Goal: Task Accomplishment & Management: Manage account settings

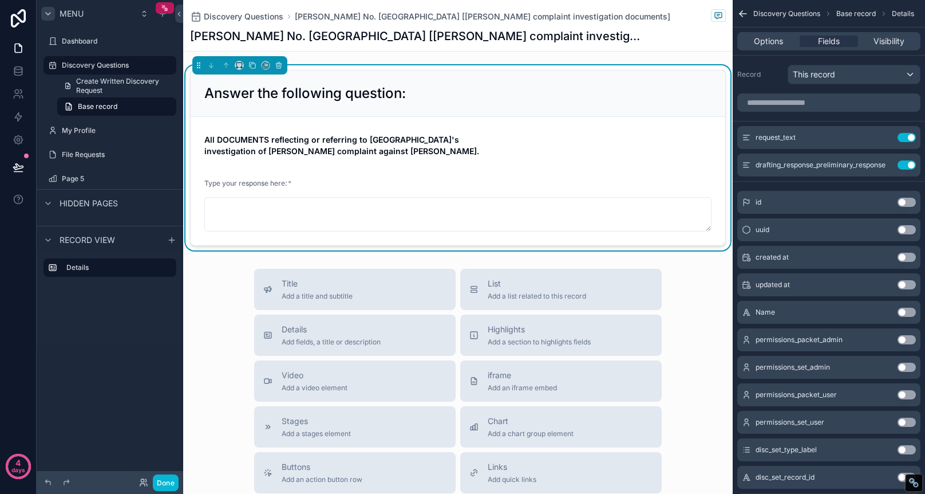
click at [46, 10] on icon "scrollable content" at bounding box center [48, 13] width 9 height 9
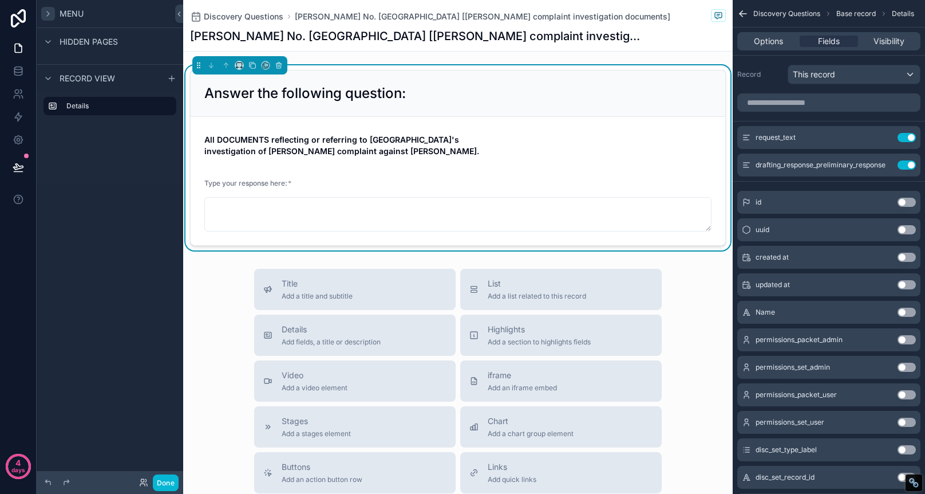
click at [46, 10] on icon "scrollable content" at bounding box center [48, 13] width 9 height 9
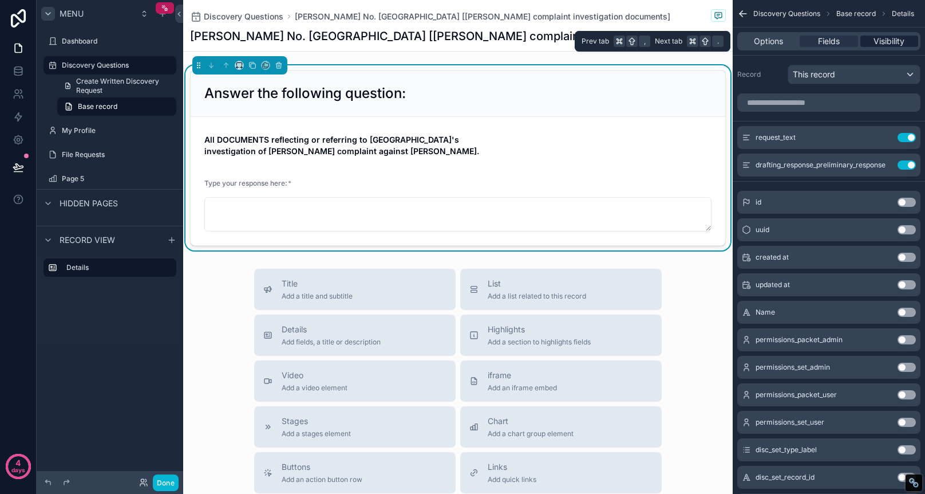
click at [877, 42] on span "Visibility" at bounding box center [889, 41] width 31 height 11
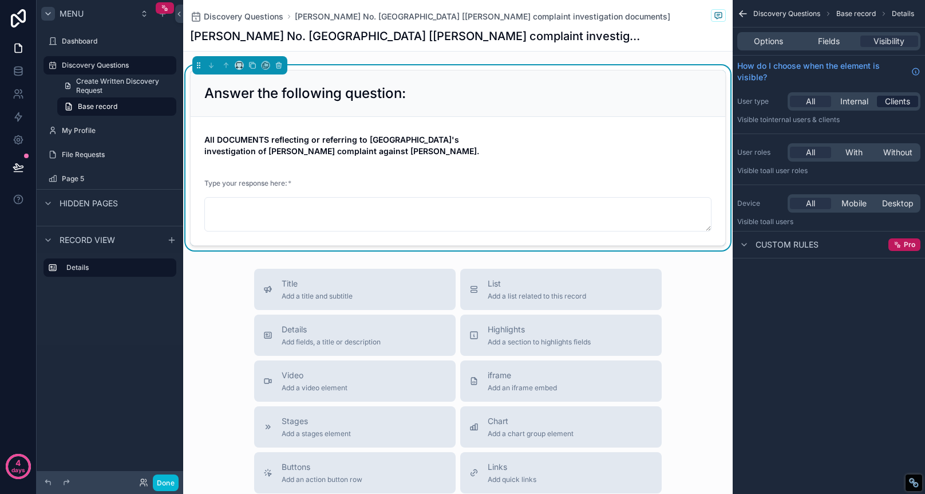
click at [896, 100] on span "Clients" at bounding box center [897, 101] width 25 height 11
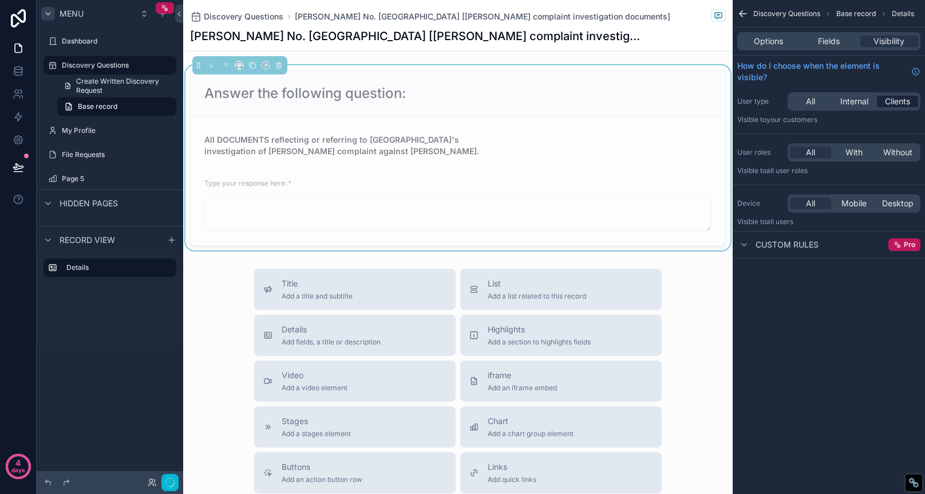
click at [906, 102] on span "Clients" at bounding box center [897, 101] width 25 height 11
click at [559, 116] on div "Answer the following question:" at bounding box center [458, 93] width 535 height 46
click at [14, 96] on icon at bounding box center [17, 97] width 6 height 3
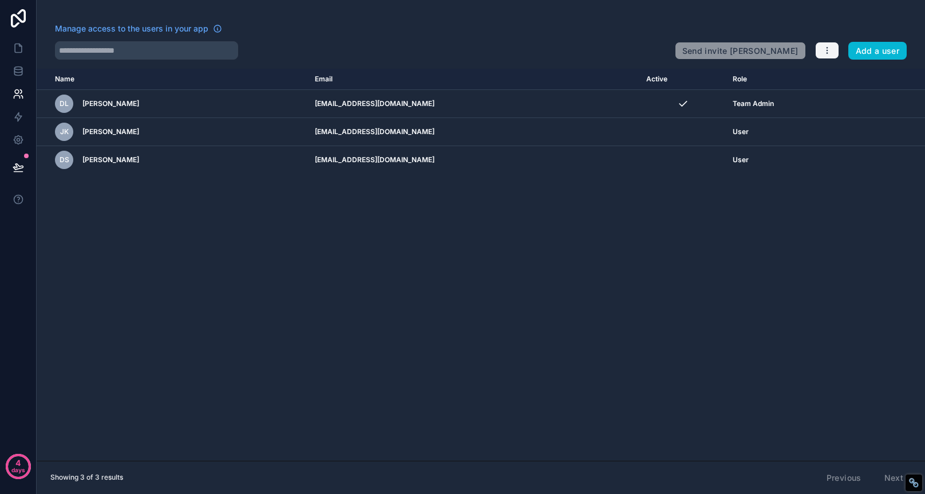
click at [833, 49] on button "button" at bounding box center [827, 50] width 24 height 17
click at [13, 72] on icon at bounding box center [18, 70] width 11 height 11
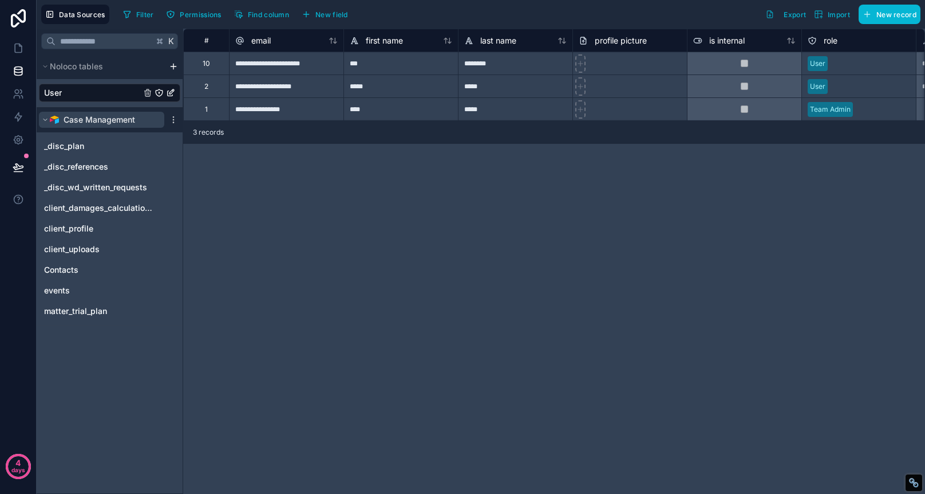
click at [45, 115] on button "Case Management" at bounding box center [101, 120] width 125 height 16
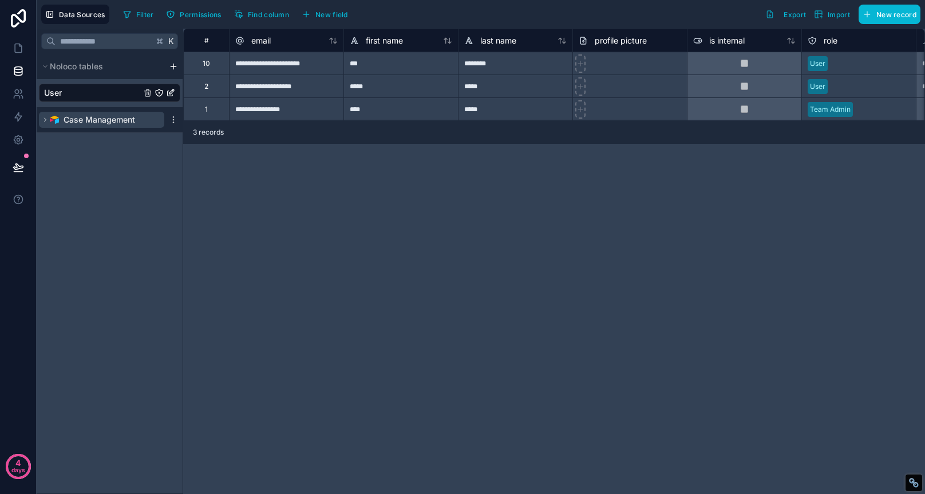
click at [45, 115] on button "Case Management" at bounding box center [101, 120] width 125 height 16
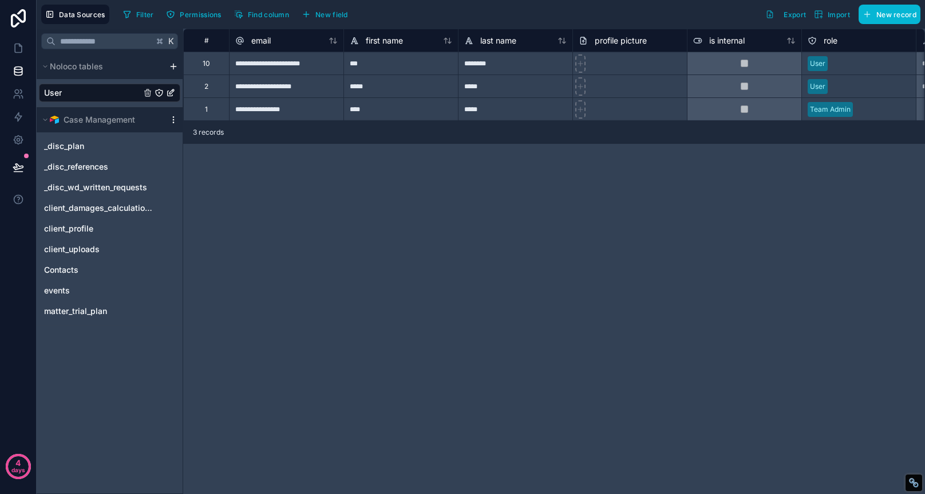
click at [175, 119] on icon "scrollable content" at bounding box center [173, 119] width 9 height 9
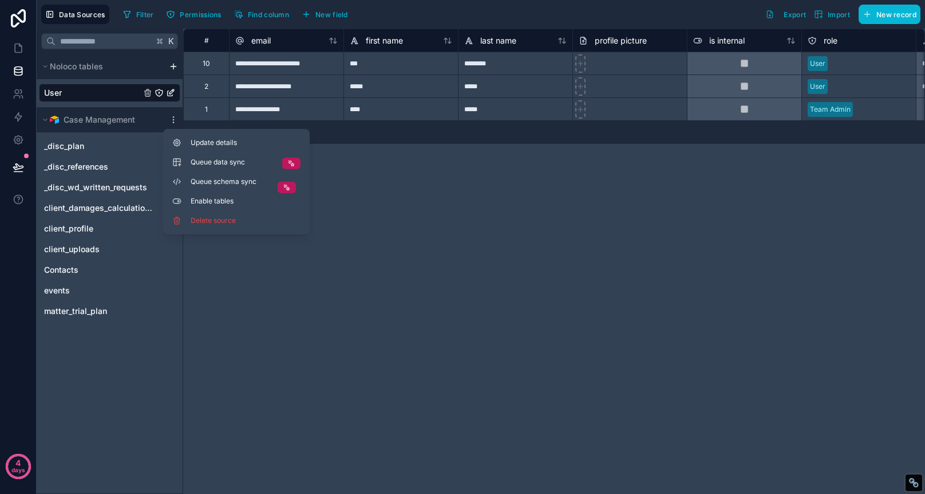
click at [171, 91] on icon "User" at bounding box center [172, 91] width 5 height 5
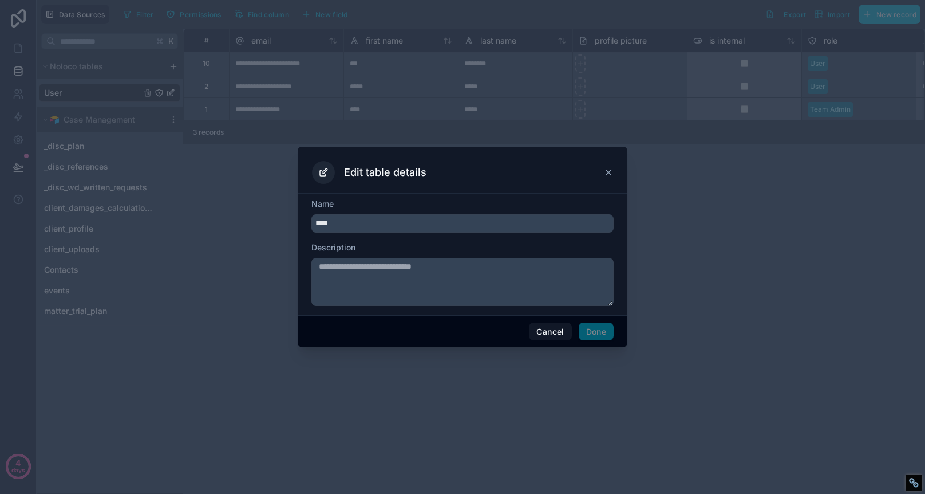
click at [610, 168] on icon at bounding box center [608, 172] width 9 height 9
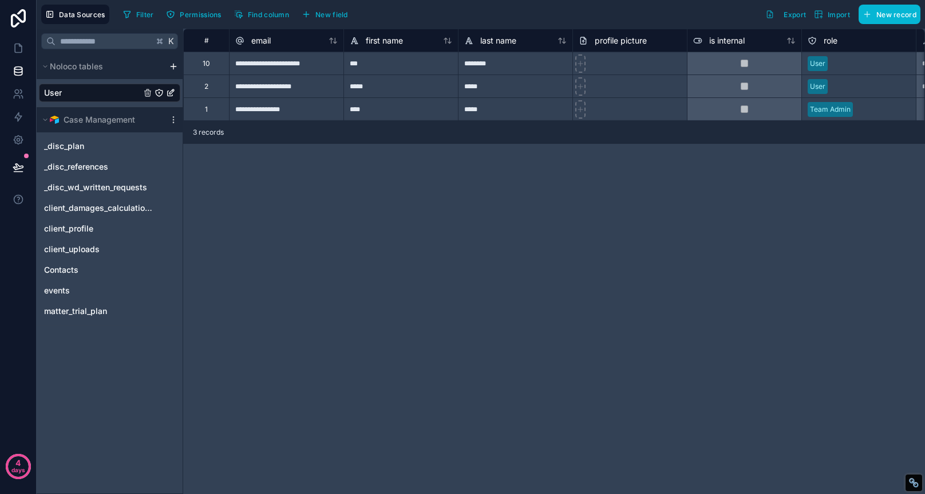
click at [215, 226] on div "**********" at bounding box center [554, 261] width 742 height 465
click at [52, 70] on span "Noloco tables" at bounding box center [76, 66] width 53 height 11
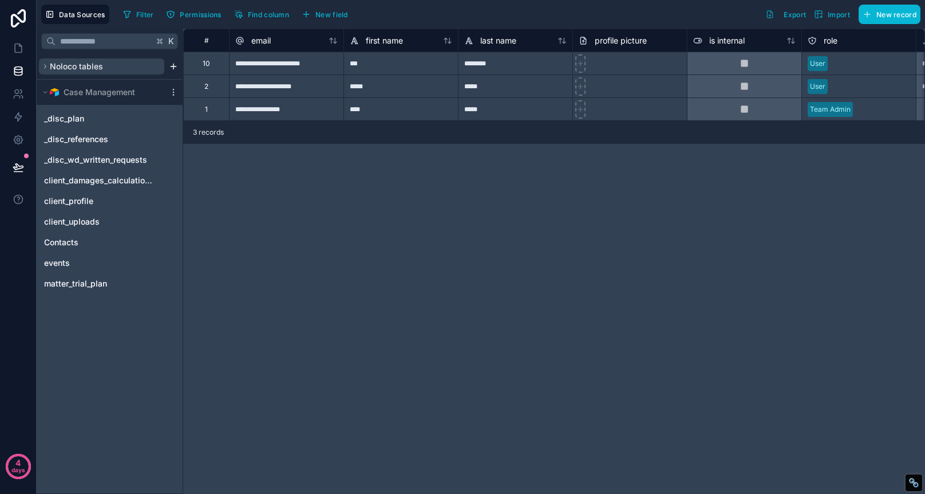
click at [52, 70] on span "Noloco tables" at bounding box center [76, 66] width 53 height 11
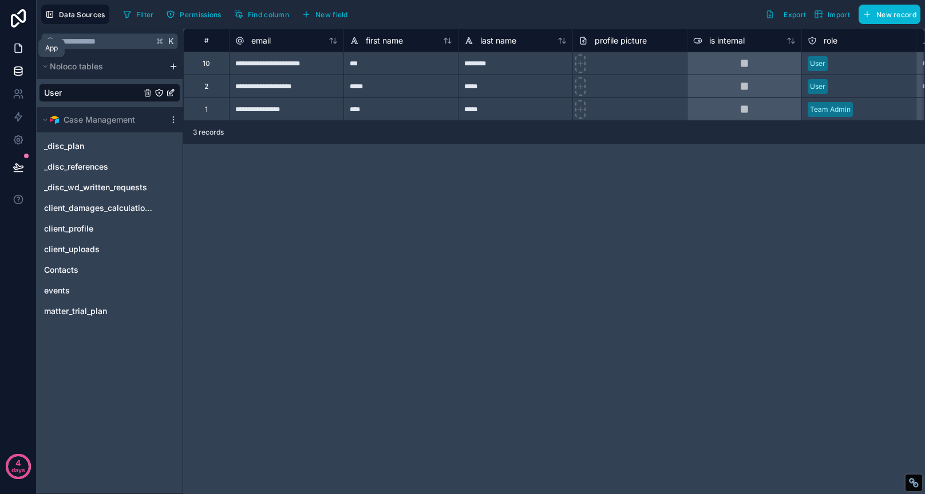
click at [13, 53] on icon at bounding box center [18, 47] width 11 height 11
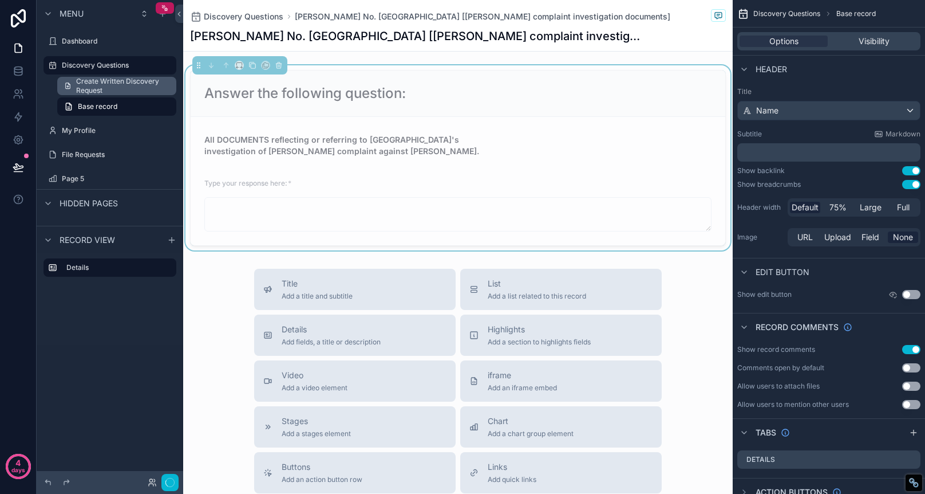
click at [122, 85] on span "Create Written Discovery Request" at bounding box center [122, 86] width 93 height 18
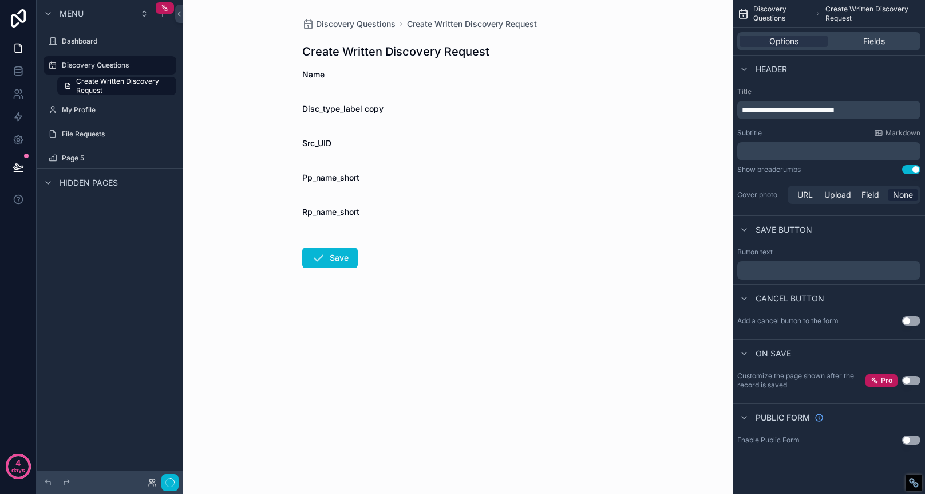
click at [521, 50] on div "Create Written Discovery Request" at bounding box center [458, 52] width 312 height 16
click at [542, 18] on div "Discovery Questions Create Written Discovery Request" at bounding box center [458, 23] width 312 height 11
click at [853, 11] on span "Create Written Discovery Request" at bounding box center [873, 14] width 95 height 18
click at [101, 131] on label "File Requests" at bounding box center [108, 133] width 92 height 9
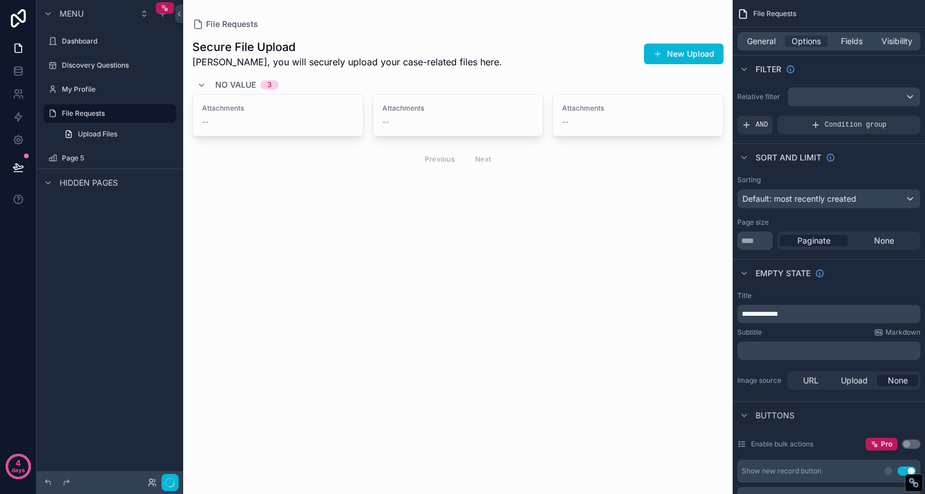
click at [547, 21] on div "scrollable content" at bounding box center [458, 104] width 550 height 209
click at [529, 44] on div "Secure File Upload [PERSON_NAME], you will securely upload your case-related fi…" at bounding box center [457, 54] width 531 height 30
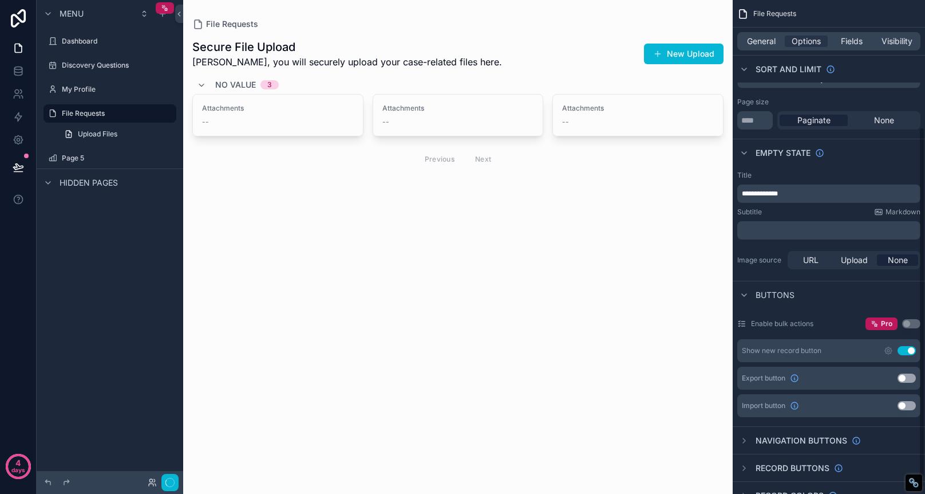
scroll to position [181, 0]
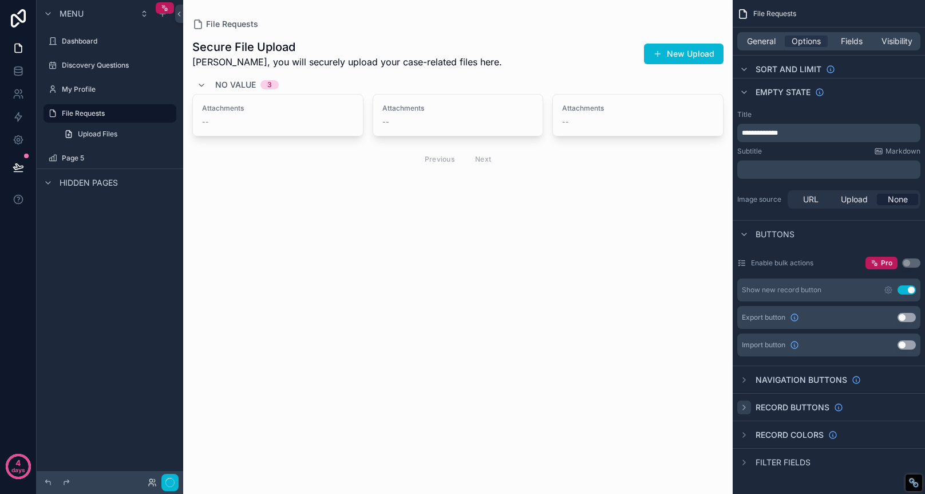
click at [749, 405] on div "scrollable content" at bounding box center [745, 407] width 14 height 14
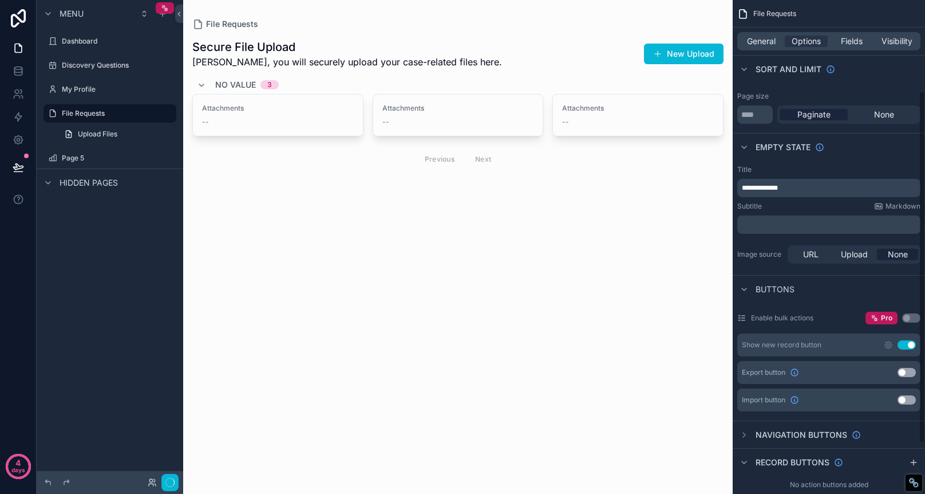
scroll to position [199, 0]
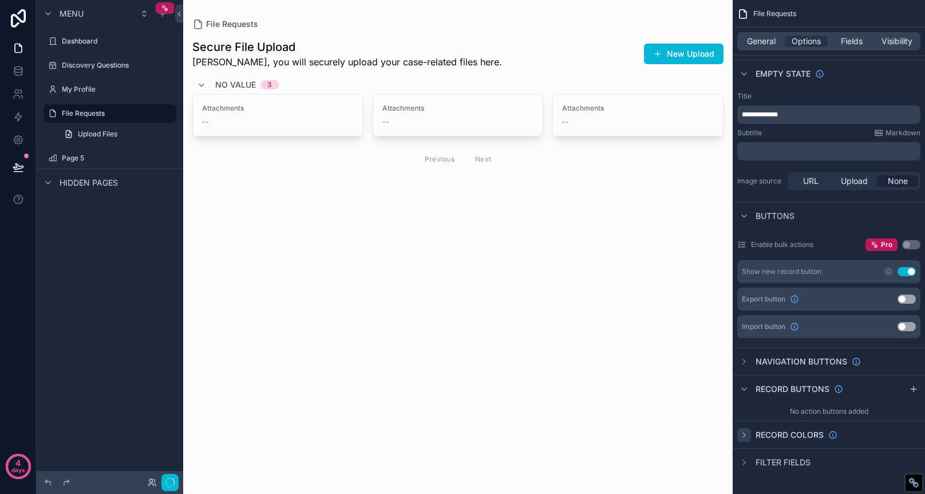
click at [747, 436] on icon "scrollable content" at bounding box center [744, 434] width 9 height 9
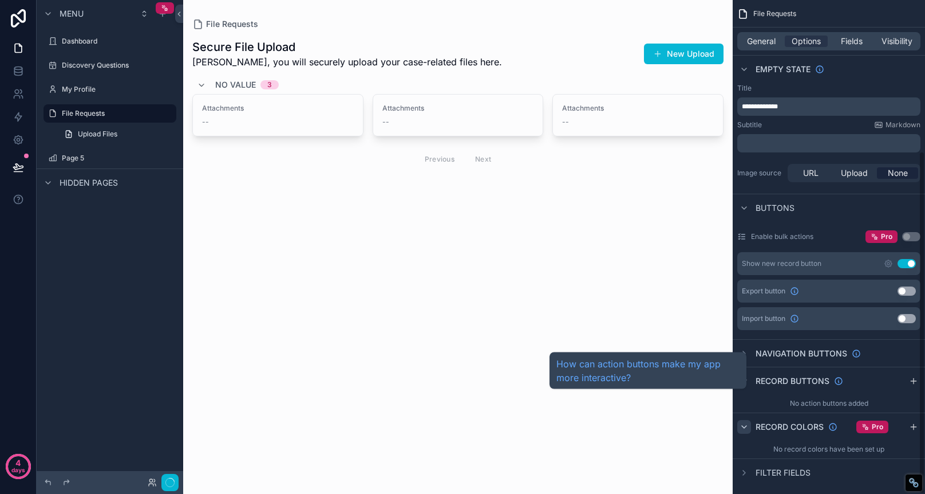
scroll to position [218, 0]
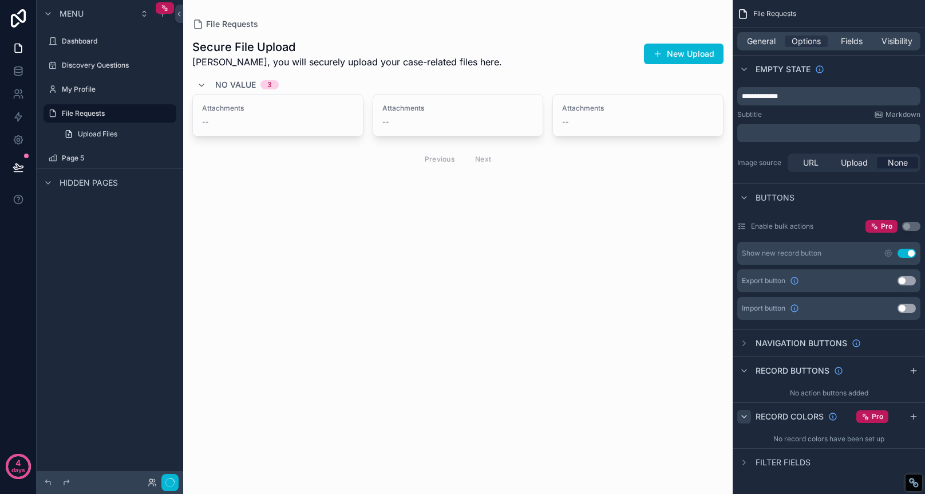
click at [748, 415] on icon "scrollable content" at bounding box center [744, 416] width 9 height 9
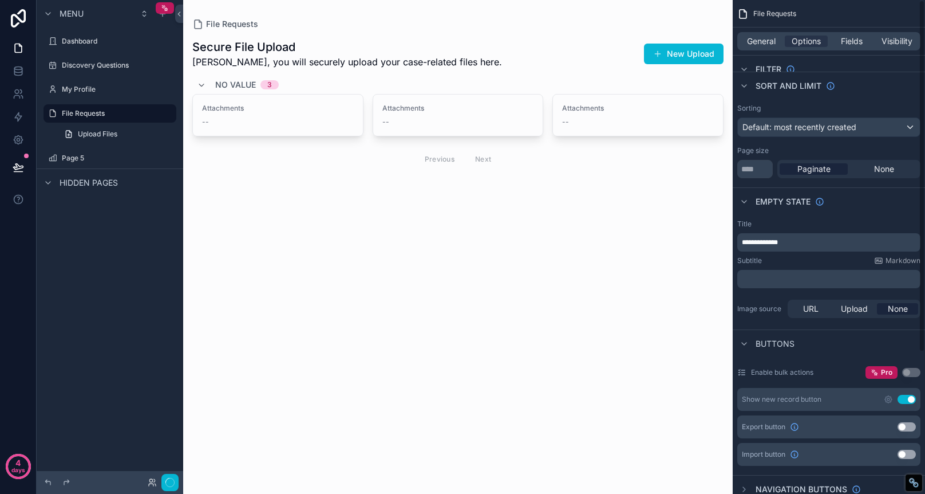
scroll to position [0, 0]
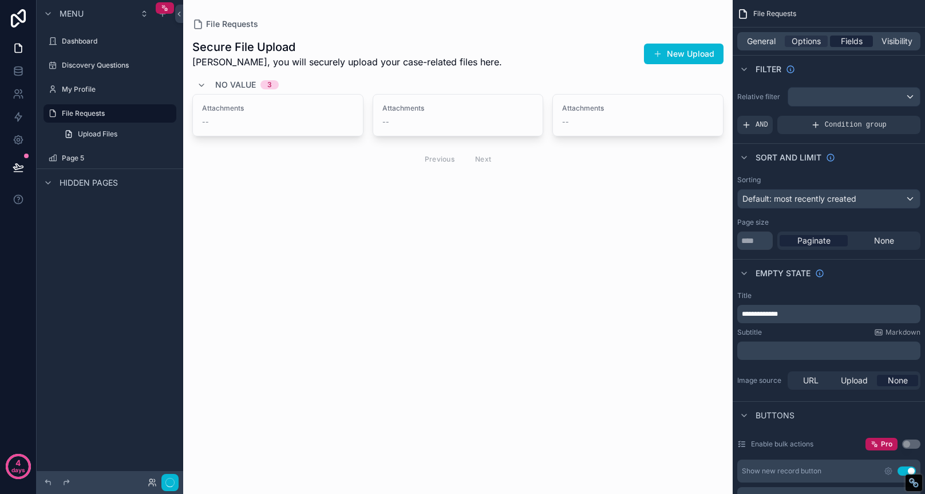
click at [865, 41] on div "Fields" at bounding box center [851, 41] width 43 height 11
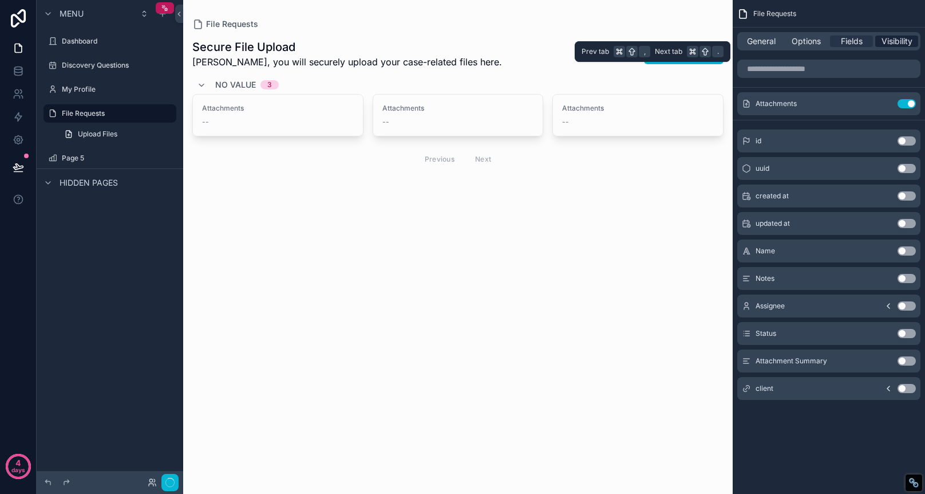
click at [896, 39] on span "Visibility" at bounding box center [897, 41] width 31 height 11
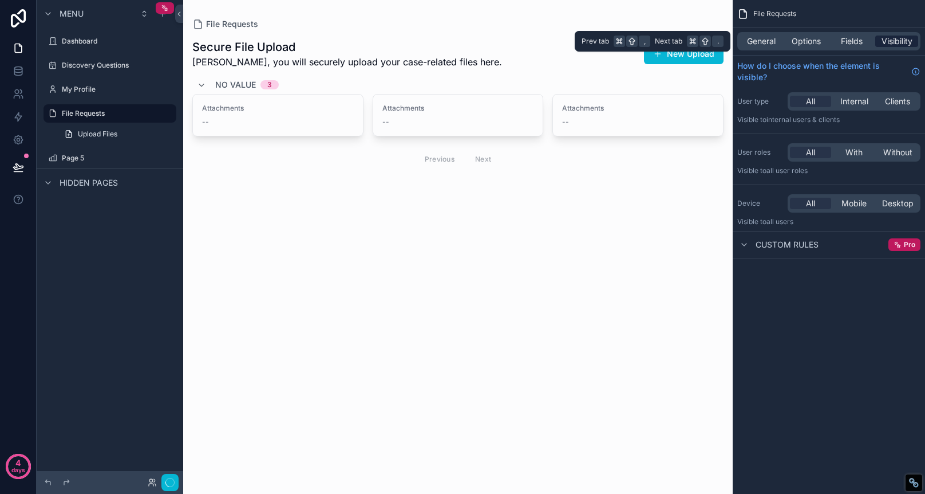
click at [903, 40] on span "Visibility" at bounding box center [897, 41] width 31 height 11
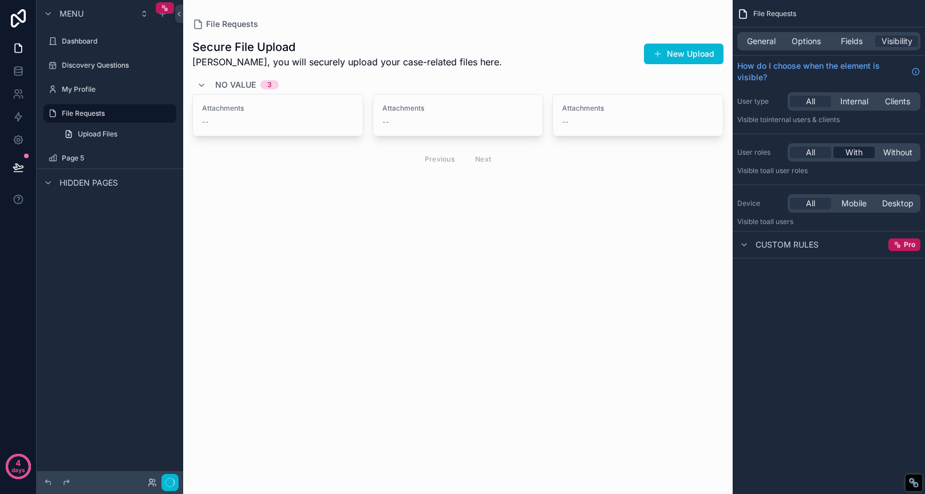
click at [852, 156] on span "With" at bounding box center [854, 152] width 17 height 11
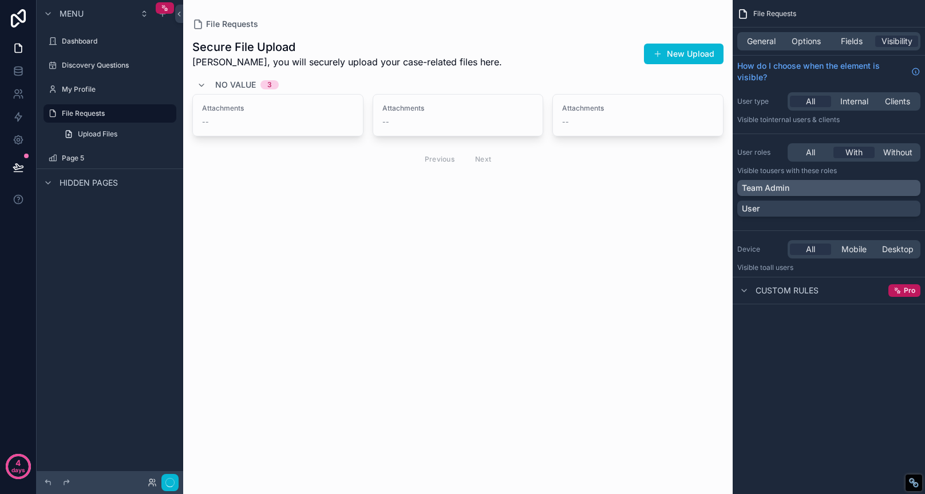
click at [831, 190] on div "Team Admin" at bounding box center [829, 187] width 174 height 11
click at [846, 206] on div "User" at bounding box center [829, 208] width 174 height 11
click at [909, 187] on icon "scrollable content" at bounding box center [910, 187] width 7 height 7
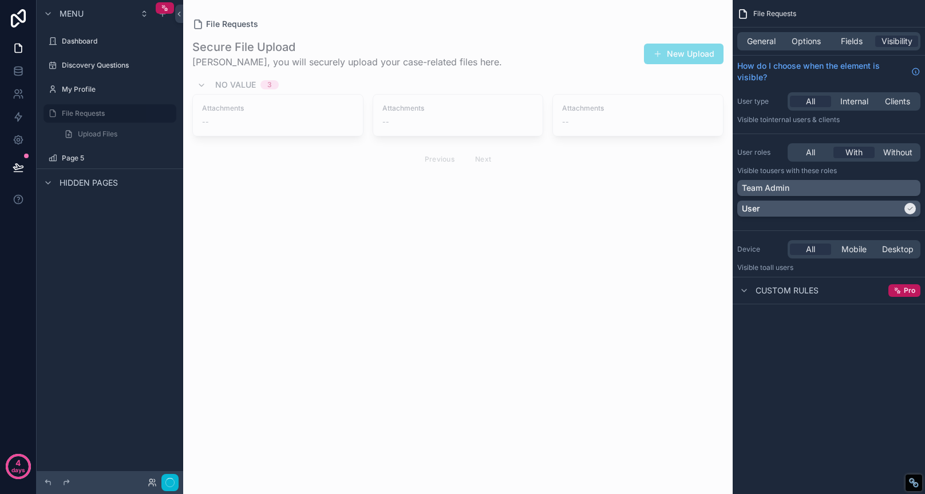
click at [908, 210] on icon "scrollable content" at bounding box center [910, 208] width 7 height 7
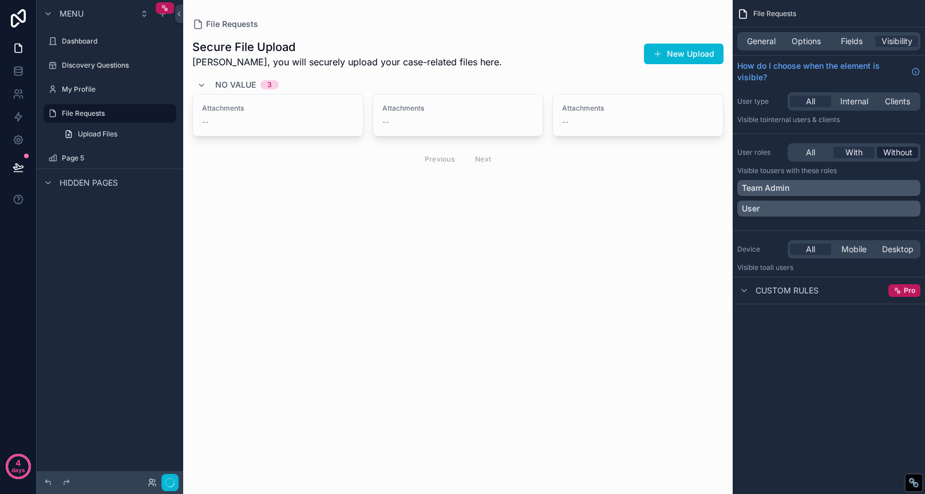
click at [904, 154] on span "Without" at bounding box center [898, 152] width 29 height 11
click at [854, 154] on span "With" at bounding box center [854, 152] width 17 height 11
click at [748, 290] on icon "scrollable content" at bounding box center [744, 290] width 9 height 9
click at [742, 290] on icon "scrollable content" at bounding box center [744, 290] width 9 height 9
click at [108, 153] on label "Page 5" at bounding box center [108, 157] width 92 height 9
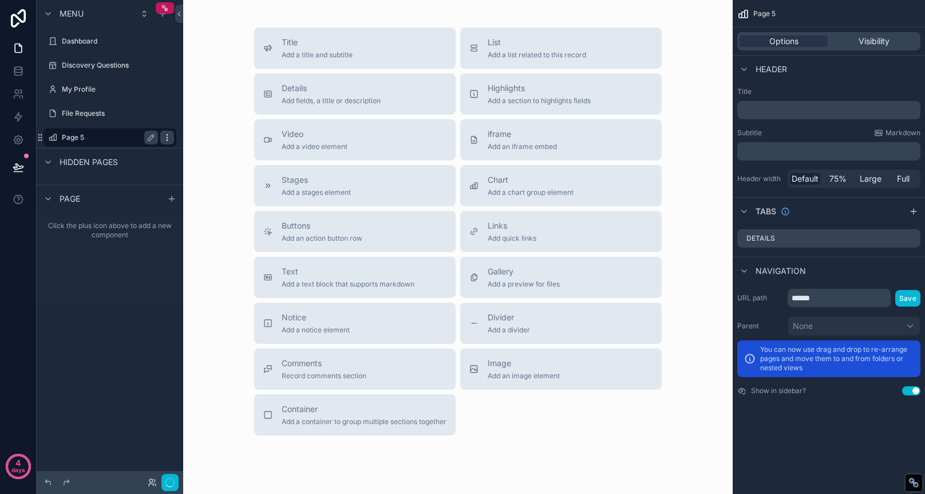
click at [168, 136] on icon "scrollable content" at bounding box center [167, 137] width 9 height 9
click at [211, 166] on span "Remove" at bounding box center [219, 165] width 30 height 11
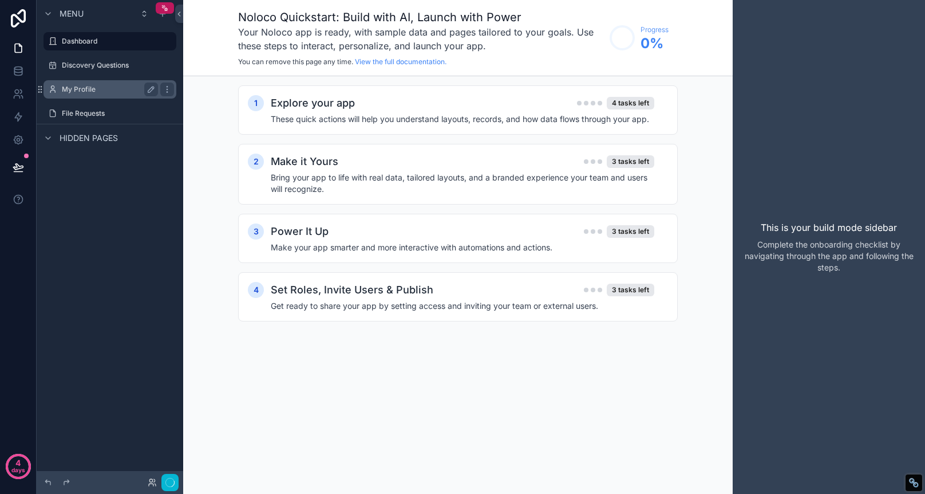
click at [105, 89] on label "My Profile" at bounding box center [108, 89] width 92 height 9
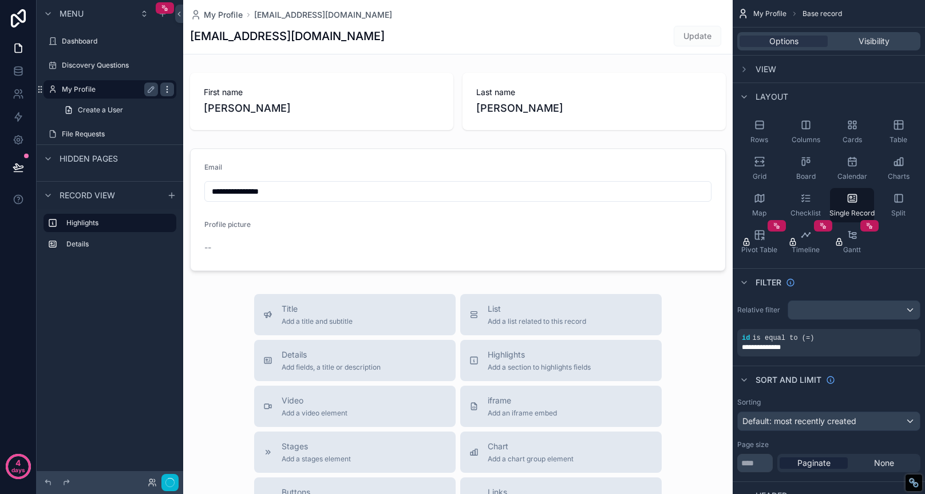
click at [168, 90] on icon "scrollable content" at bounding box center [167, 89] width 9 height 9
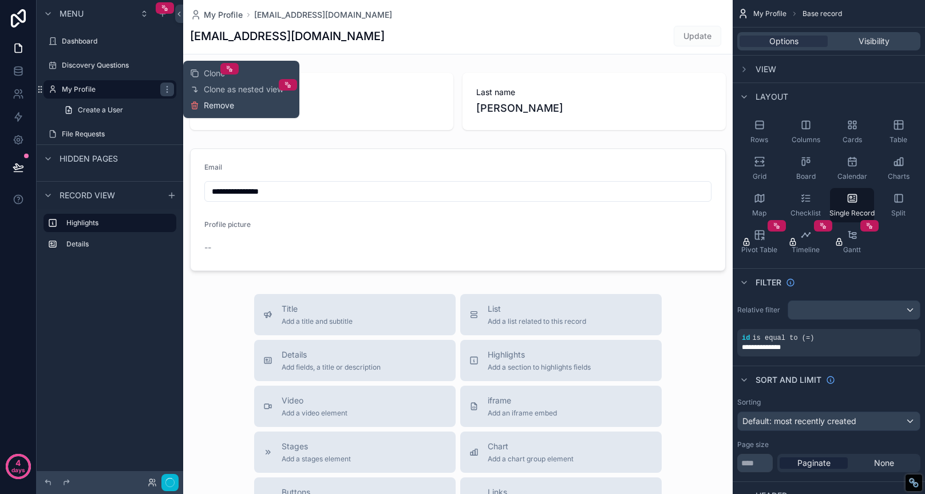
click at [211, 106] on span "Remove" at bounding box center [219, 105] width 30 height 11
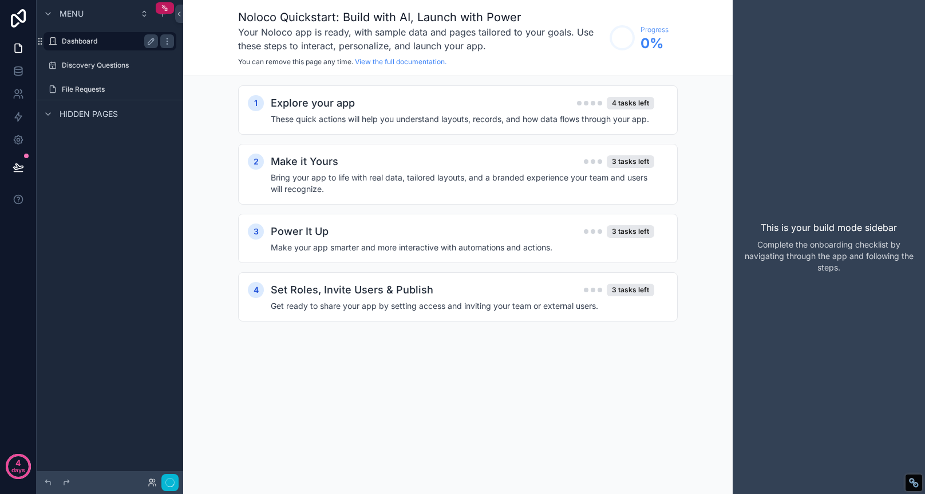
click at [95, 45] on label "Dashboard" at bounding box center [108, 41] width 92 height 9
click at [164, 41] on icon "scrollable content" at bounding box center [167, 41] width 9 height 9
click at [205, 72] on span "Remove" at bounding box center [219, 69] width 30 height 11
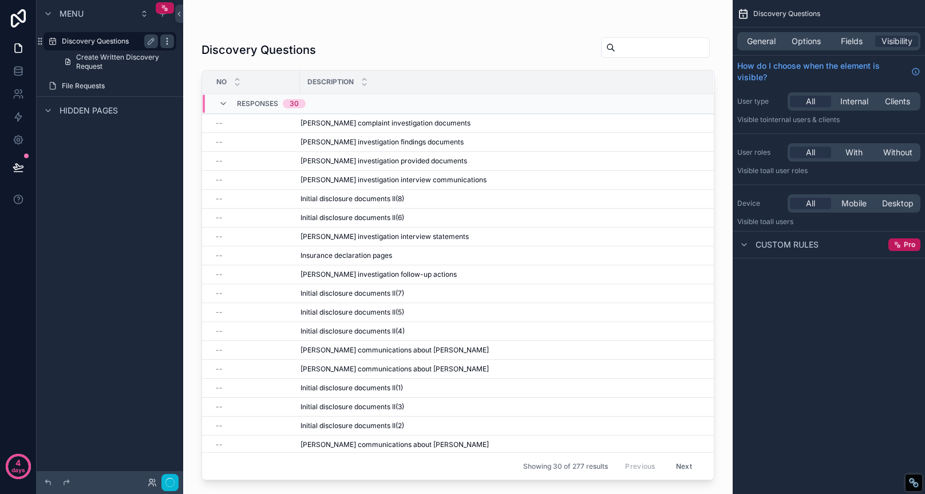
click at [167, 41] on icon "scrollable content" at bounding box center [167, 41] width 1 height 1
click at [383, 80] on div "Description" at bounding box center [507, 82] width 412 height 22
click at [431, 62] on div "Discovery Questions" at bounding box center [458, 50] width 513 height 26
click at [500, 33] on div "Discovery Questions No Description Responses 30 -- [PERSON_NAME] complaint inve…" at bounding box center [458, 253] width 513 height 452
click at [478, 17] on div "Discovery Questions No Description Responses 30 -- [PERSON_NAME] complaint inve…" at bounding box center [458, 240] width 550 height 480
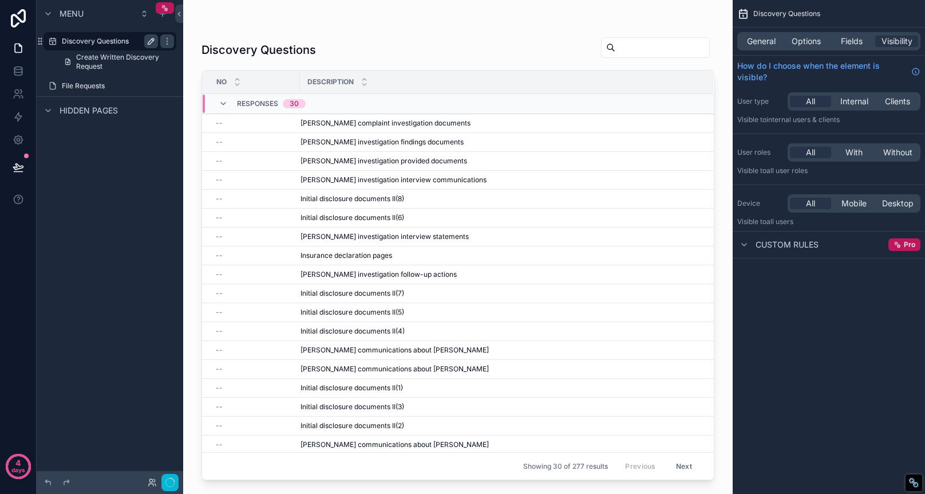
click at [149, 40] on icon "scrollable content" at bounding box center [151, 41] width 9 height 9
click at [591, 85] on div "Description" at bounding box center [507, 82] width 412 height 22
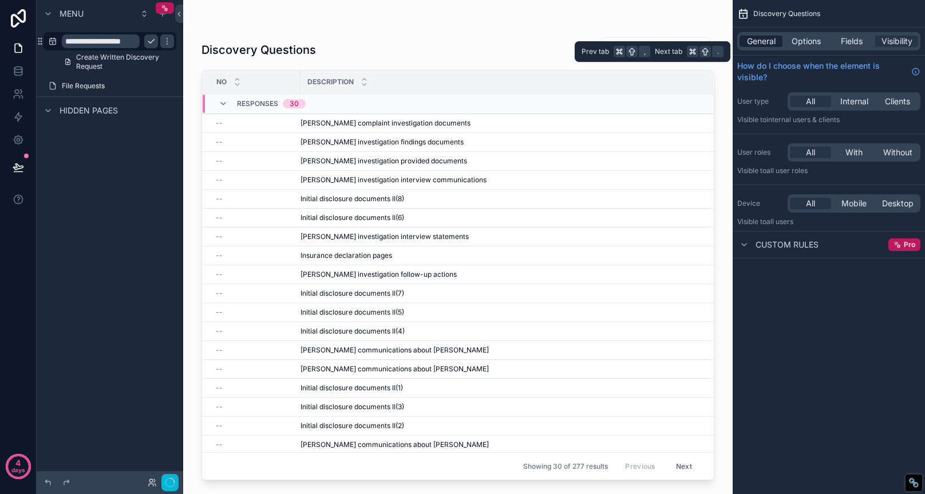
click at [752, 46] on span "General" at bounding box center [761, 41] width 29 height 11
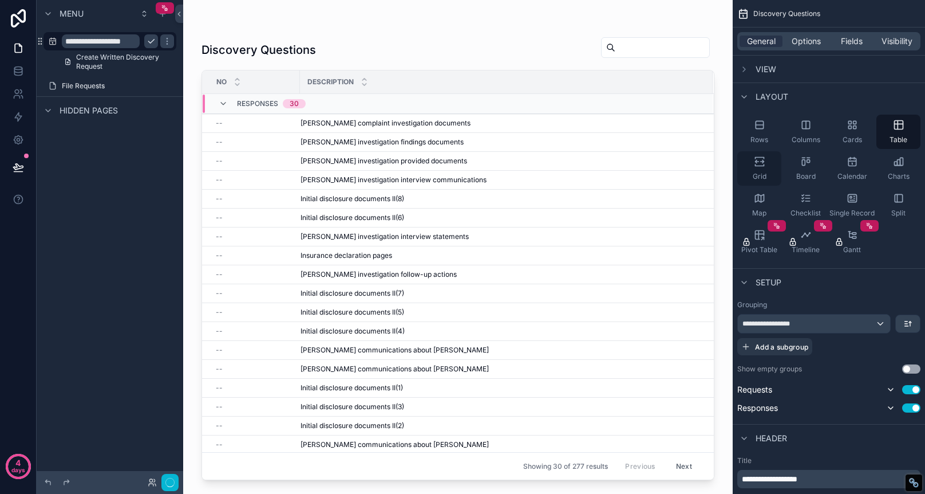
click at [760, 164] on icon "scrollable content" at bounding box center [759, 161] width 11 height 11
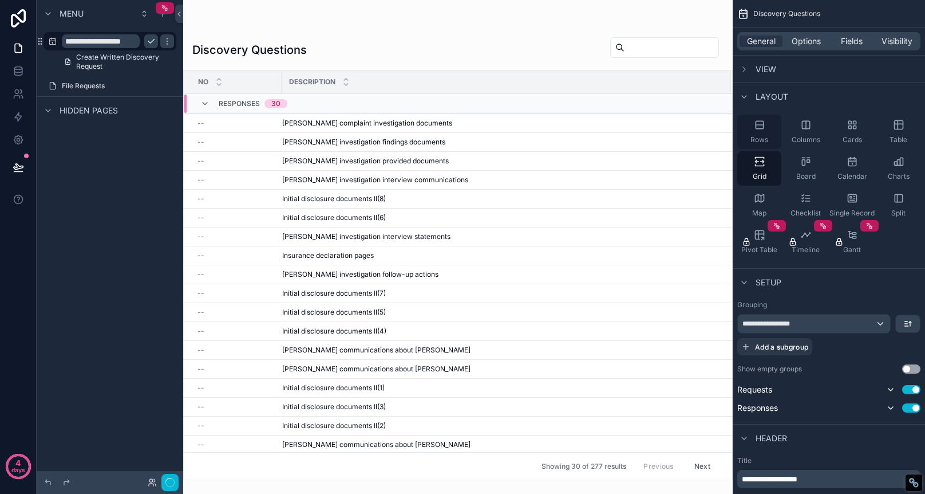
click at [764, 133] on div "Rows" at bounding box center [760, 132] width 44 height 34
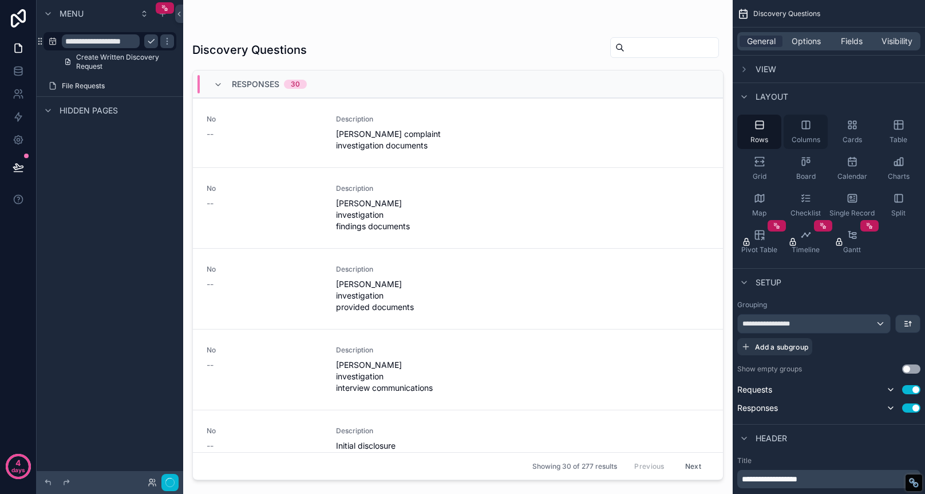
click at [810, 132] on div "Columns" at bounding box center [806, 132] width 44 height 34
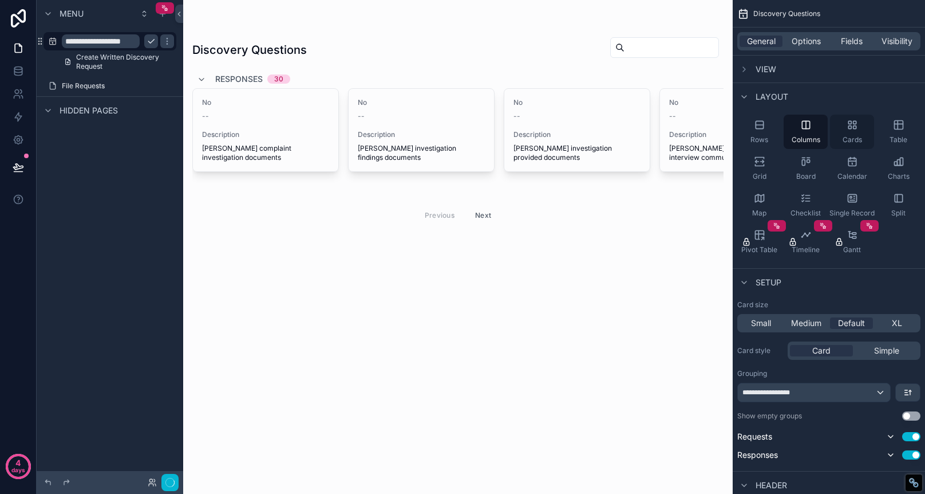
click at [855, 127] on icon "scrollable content" at bounding box center [852, 124] width 11 height 11
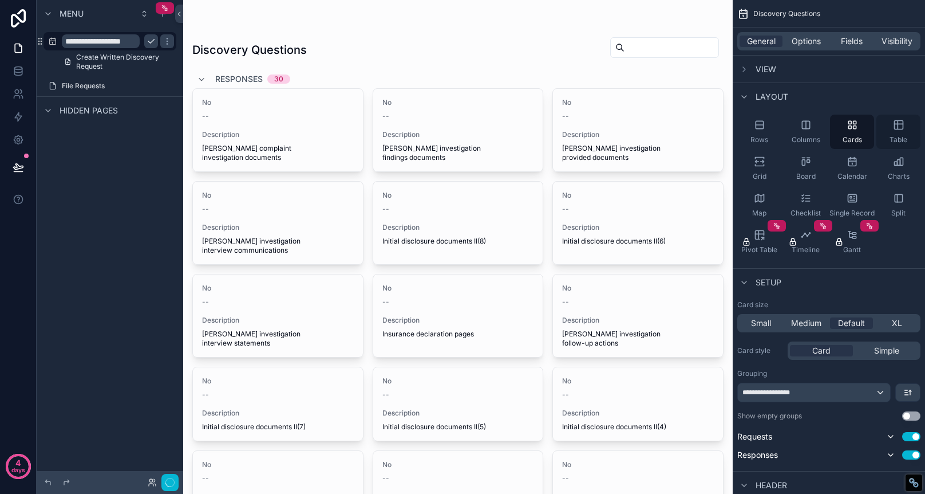
click at [904, 130] on icon "scrollable content" at bounding box center [898, 124] width 11 height 11
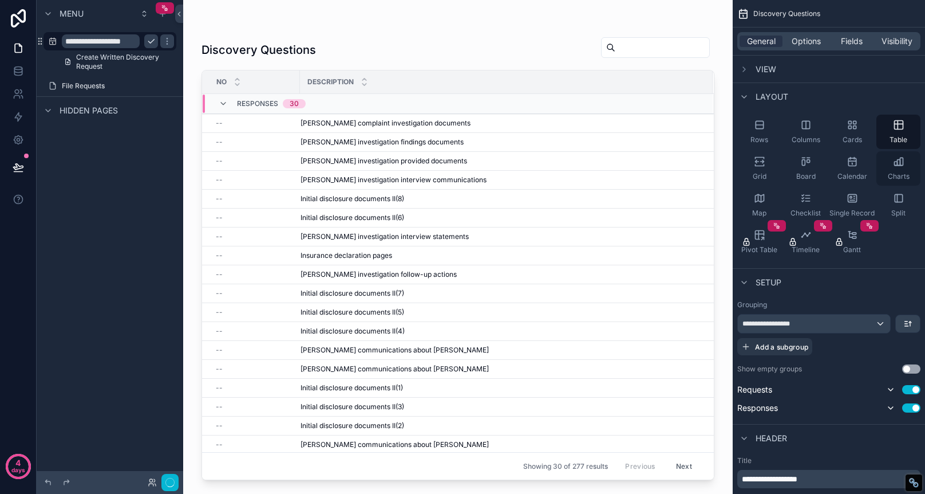
click at [895, 169] on div "Charts" at bounding box center [899, 168] width 44 height 34
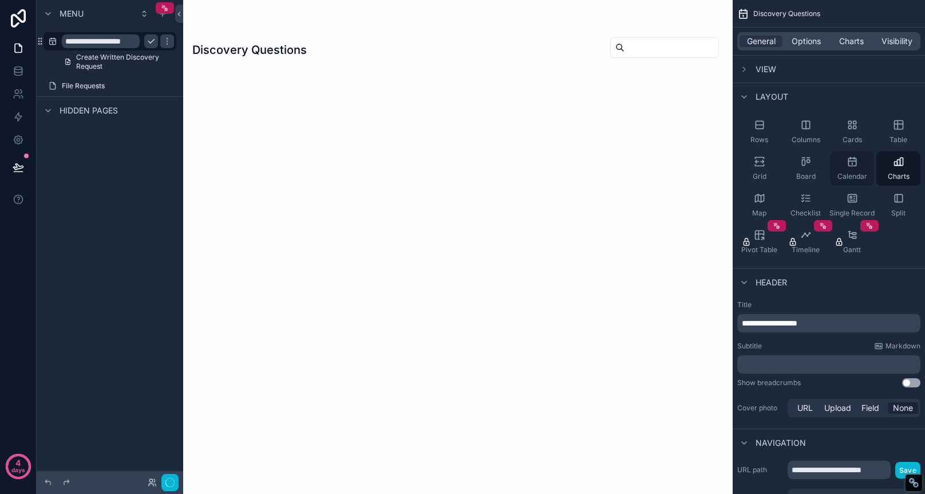
click at [850, 165] on icon "scrollable content" at bounding box center [852, 161] width 11 height 11
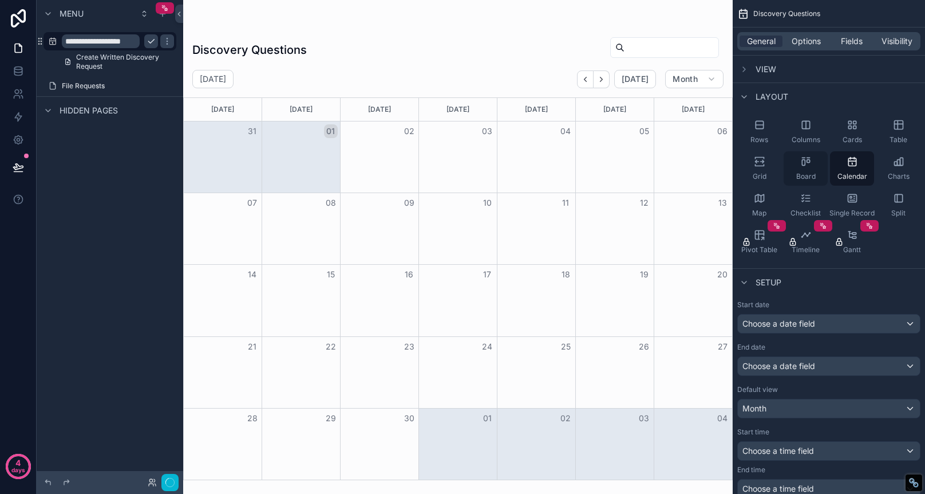
click at [805, 168] on div "Board" at bounding box center [806, 168] width 44 height 34
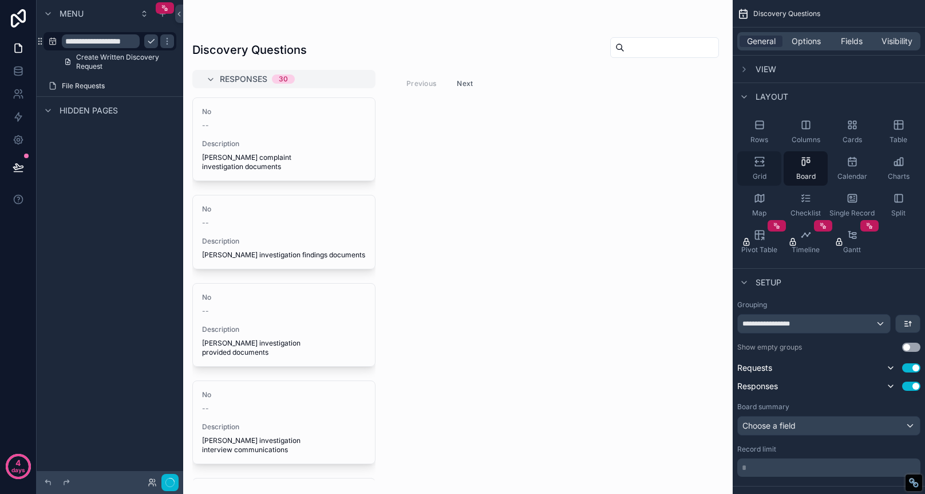
click at [763, 165] on icon "scrollable content" at bounding box center [759, 165] width 9 height 2
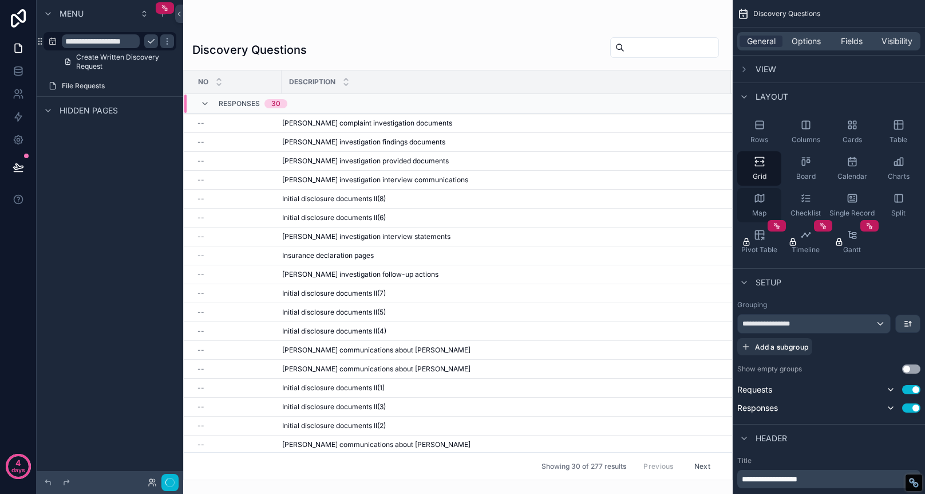
click at [758, 206] on div "Map" at bounding box center [760, 205] width 44 height 34
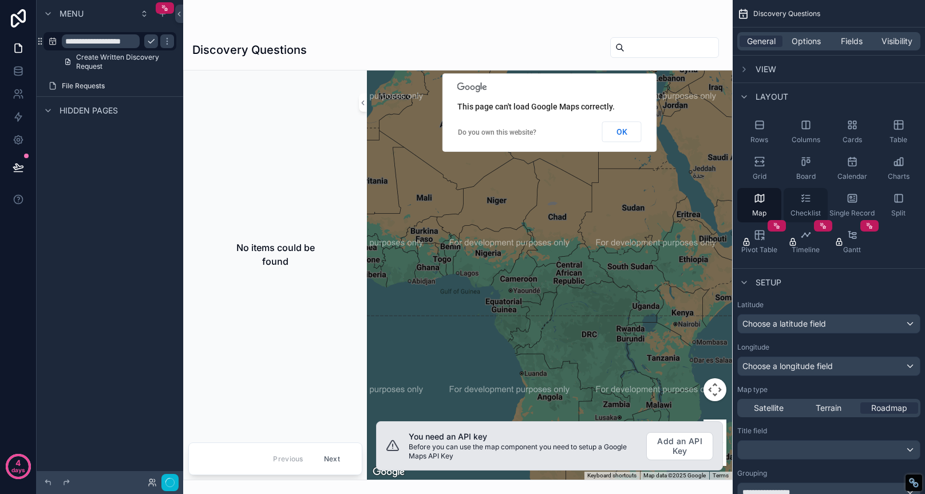
click at [808, 201] on icon "scrollable content" at bounding box center [808, 201] width 5 height 0
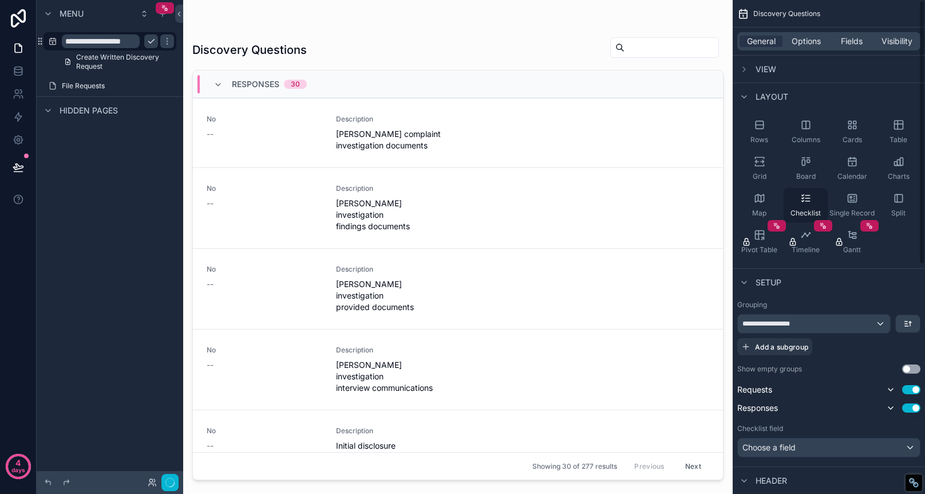
click at [804, 210] on span "Checklist" at bounding box center [806, 212] width 30 height 9
click at [277, 151] on div "No --" at bounding box center [265, 133] width 116 height 37
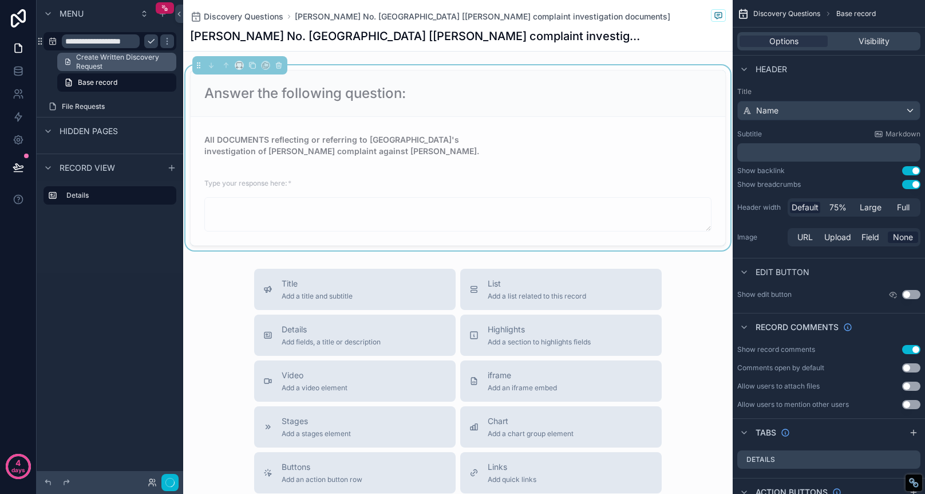
click at [117, 58] on span "Create Written Discovery Request" at bounding box center [122, 62] width 93 height 18
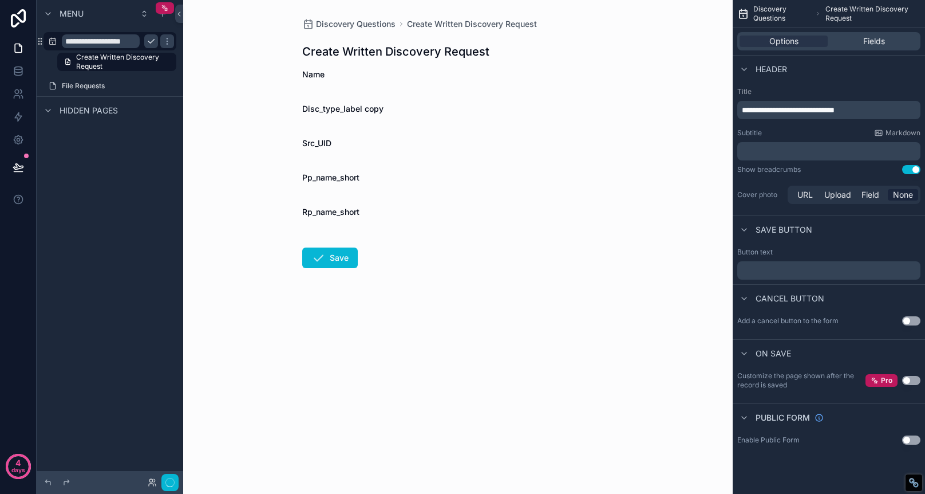
click at [120, 44] on input "**********" at bounding box center [101, 41] width 78 height 14
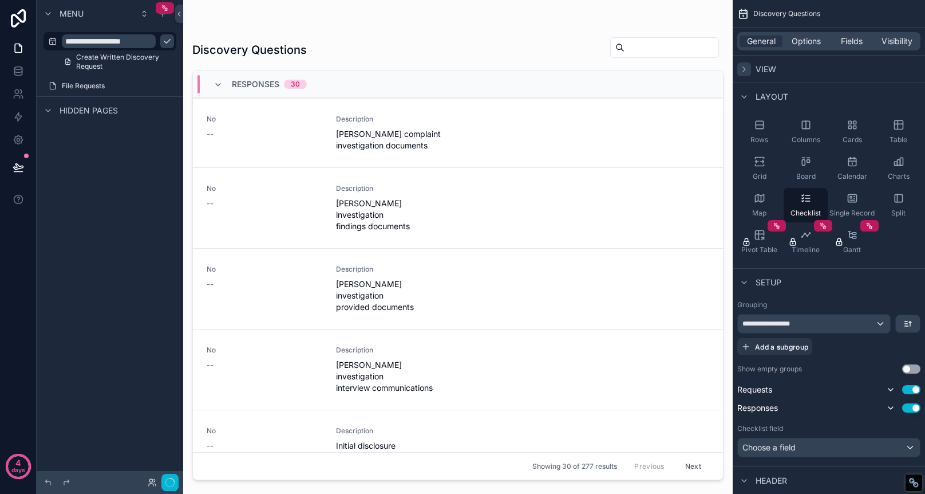
click at [743, 67] on icon "scrollable content" at bounding box center [744, 69] width 2 height 5
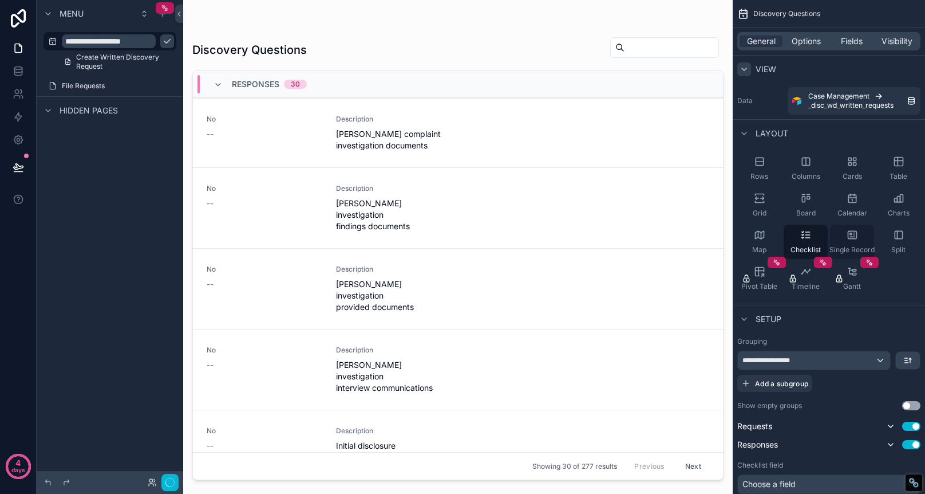
click at [853, 233] on icon "scrollable content" at bounding box center [852, 234] width 11 height 11
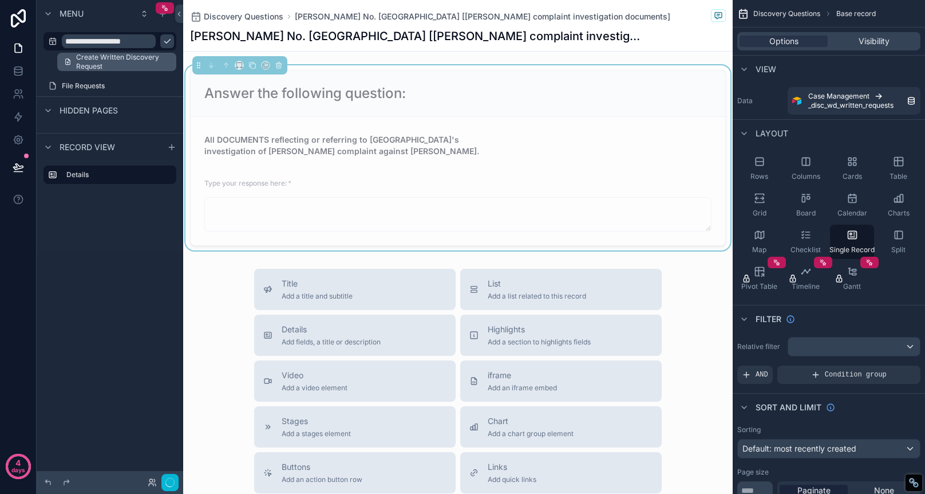
click at [125, 61] on span "Create Written Discovery Request" at bounding box center [122, 62] width 93 height 18
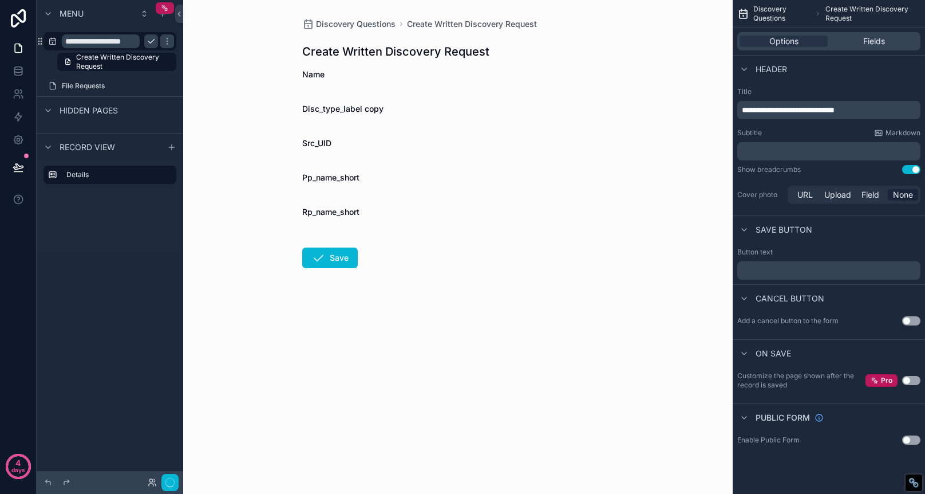
click at [124, 44] on input "**********" at bounding box center [101, 41] width 78 height 14
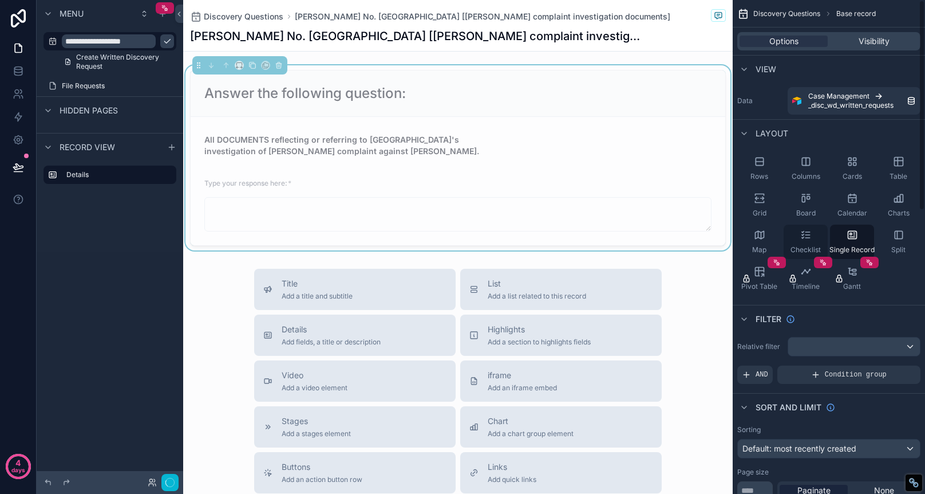
click at [801, 240] on icon "scrollable content" at bounding box center [806, 234] width 11 height 11
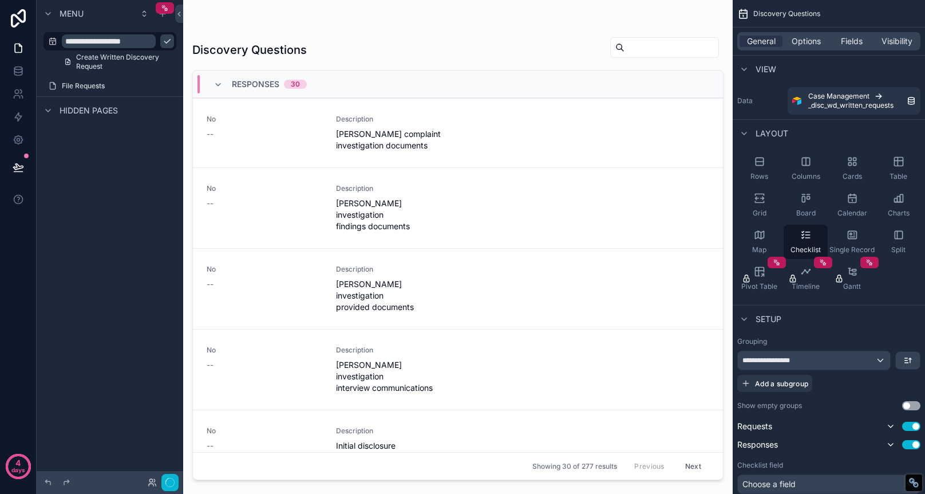
click at [592, 86] on div "Responses 30" at bounding box center [458, 83] width 530 height 27
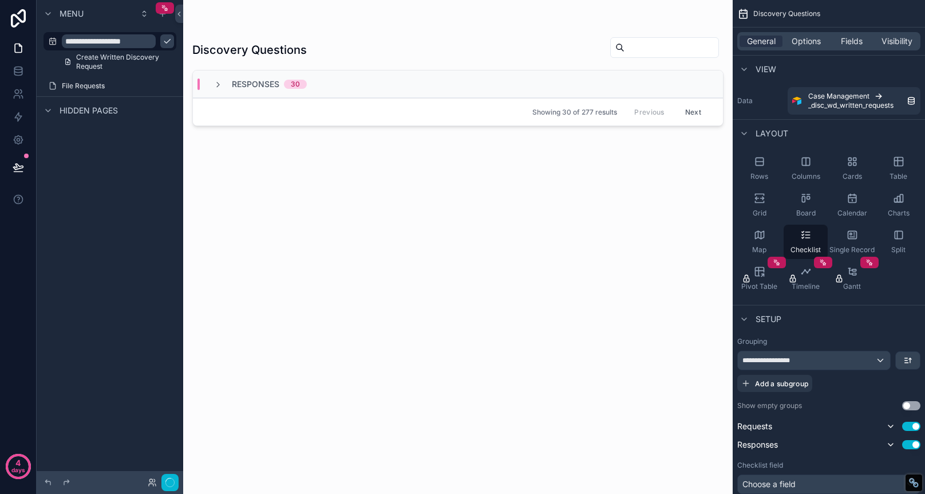
click at [583, 90] on div "Responses 30" at bounding box center [458, 83] width 530 height 27
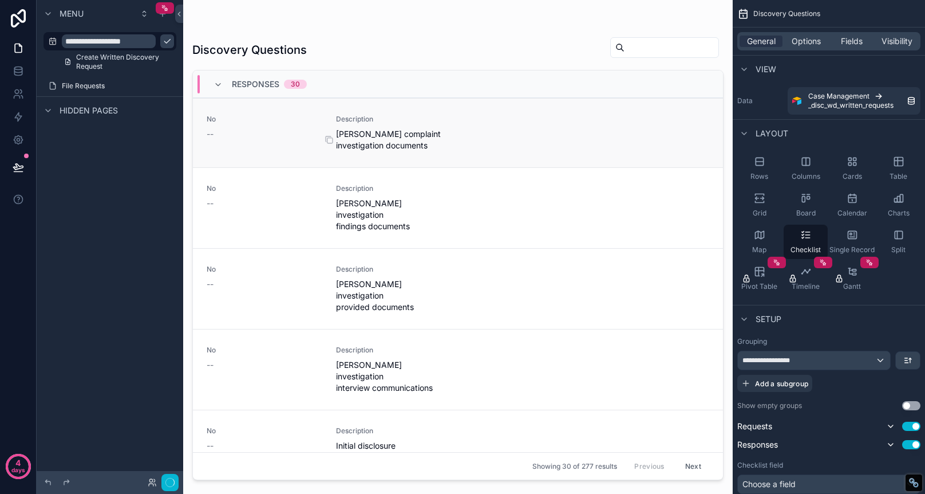
click at [353, 131] on span "[PERSON_NAME] complaint investigation documents" at bounding box center [394, 139] width 116 height 23
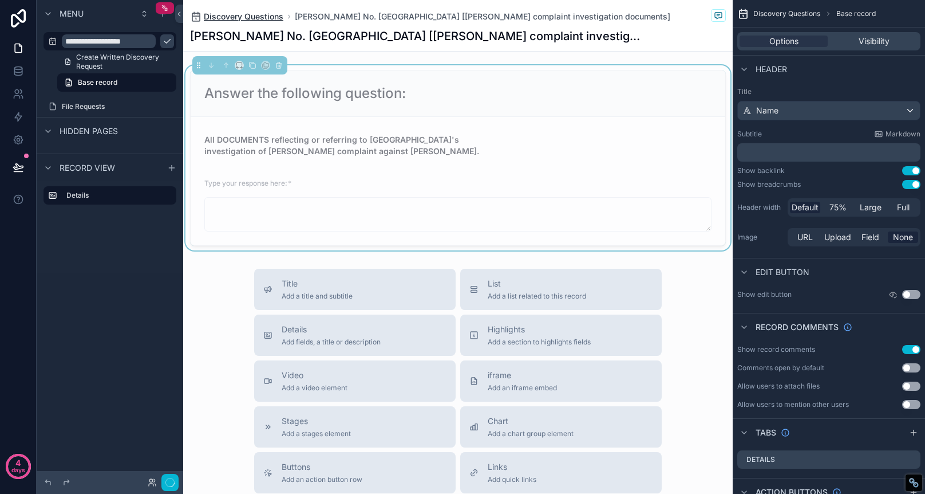
click at [253, 19] on span "Discovery Questions" at bounding box center [244, 16] width 80 height 11
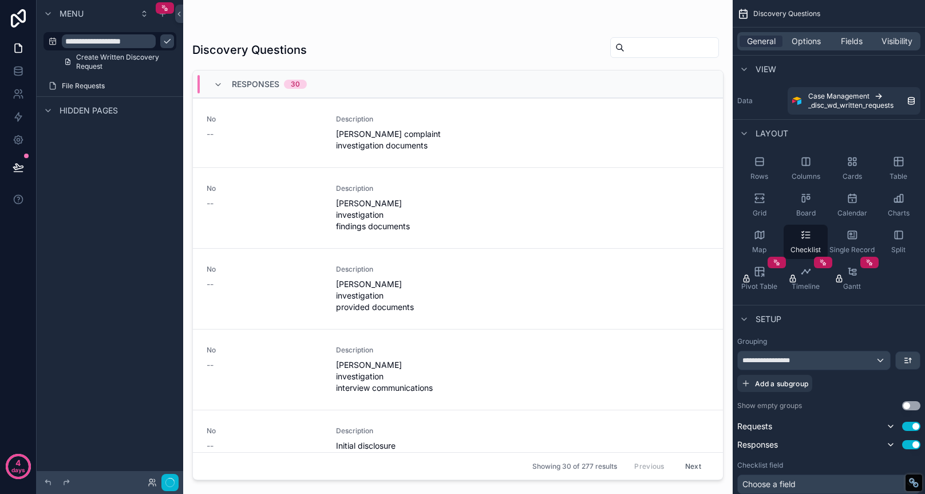
click at [531, 42] on div "Discovery Questions" at bounding box center [457, 50] width 531 height 26
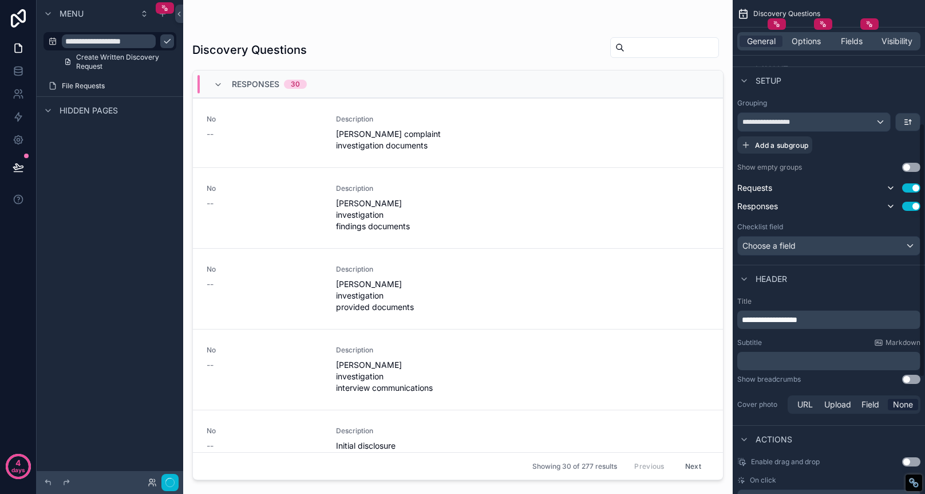
scroll to position [238, 0]
click at [870, 245] on div "Choose a field" at bounding box center [829, 246] width 182 height 18
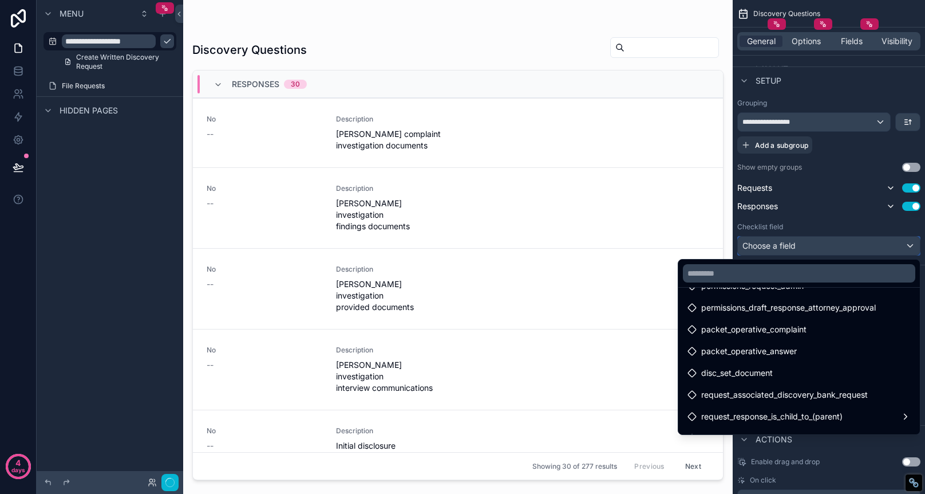
scroll to position [160, 0]
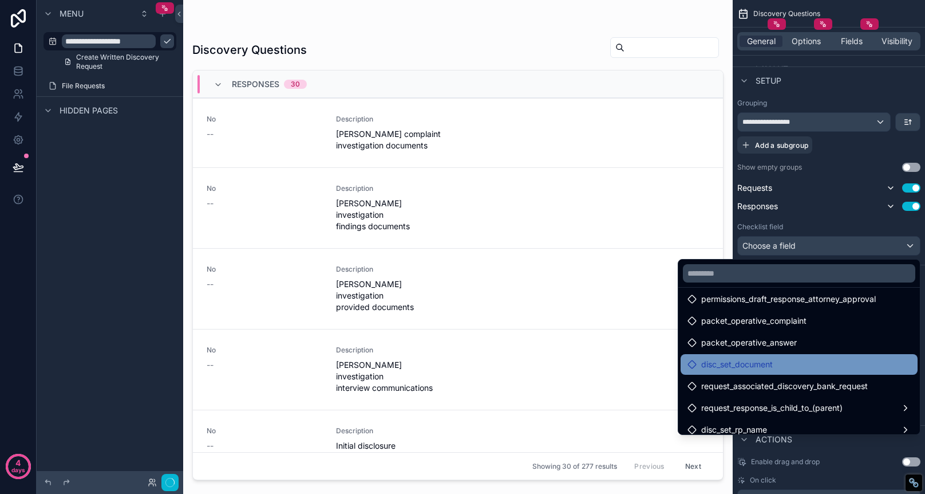
click at [834, 364] on div "disc_set_document" at bounding box center [799, 364] width 223 height 14
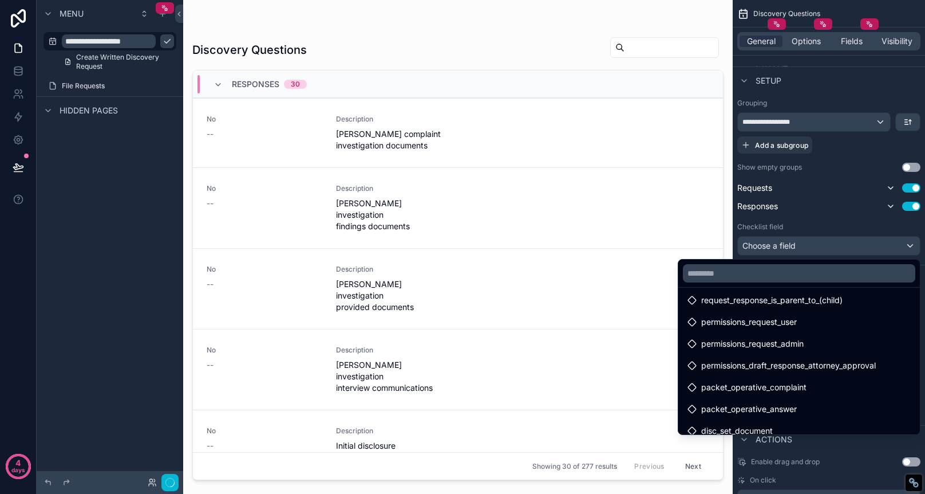
scroll to position [0, 0]
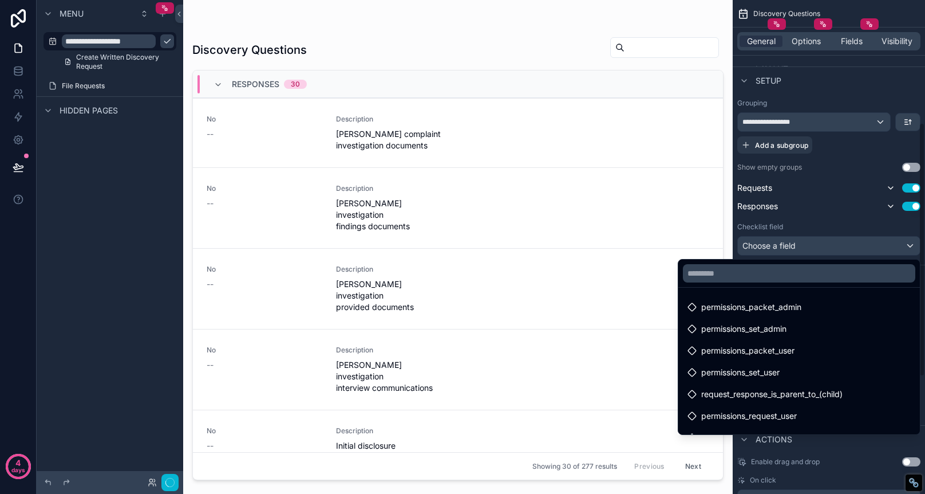
click at [852, 81] on div "scrollable content" at bounding box center [462, 247] width 925 height 494
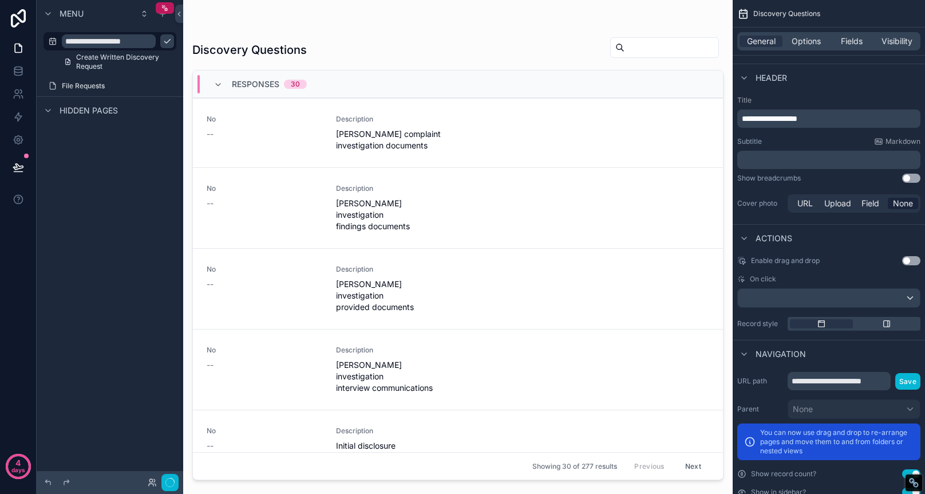
scroll to position [465, 0]
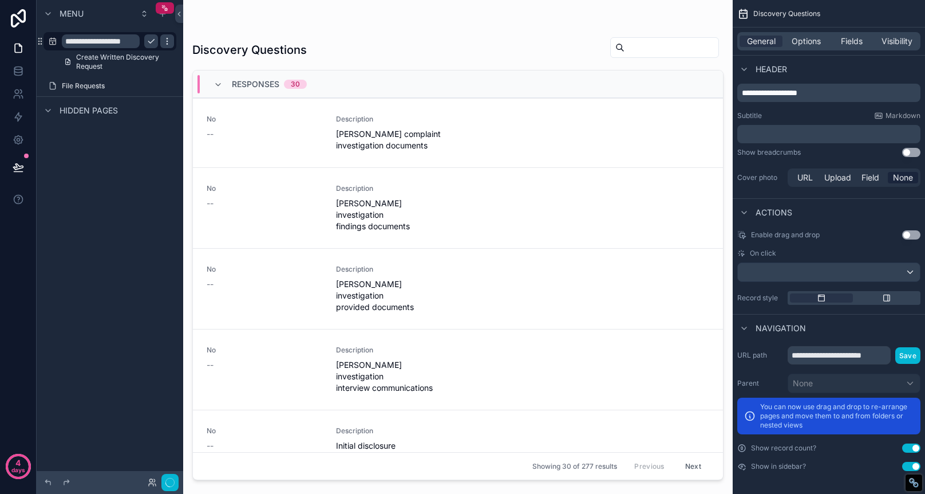
click at [166, 43] on icon "scrollable content" at bounding box center [167, 41] width 9 height 9
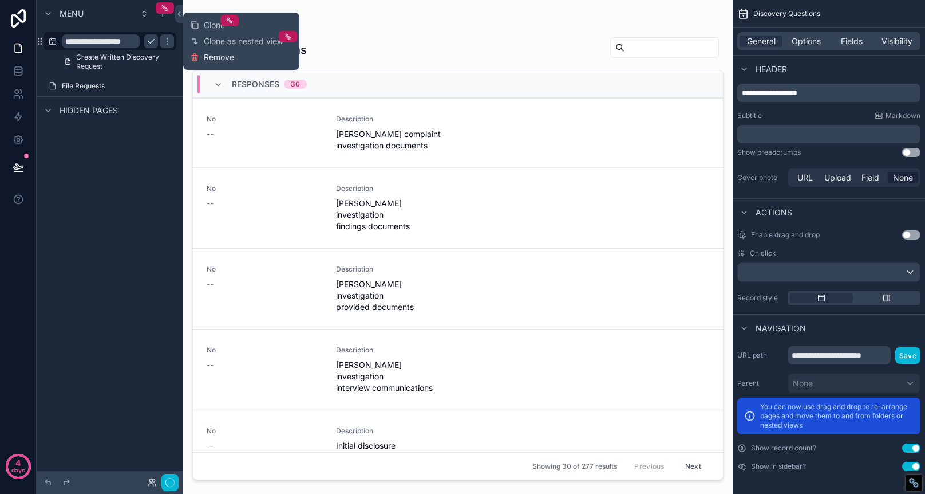
click at [210, 58] on span "Remove" at bounding box center [219, 57] width 30 height 11
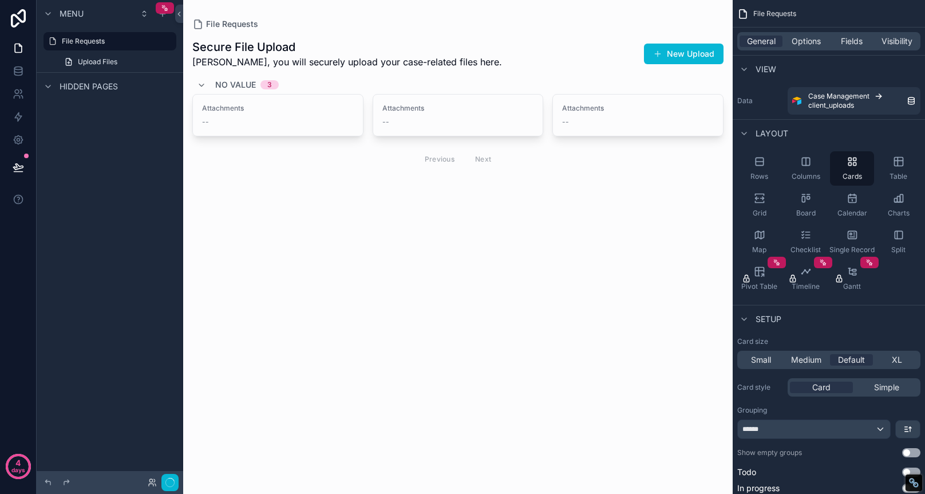
click at [45, 78] on div "Hidden pages" at bounding box center [110, 85] width 147 height 27
click at [50, 88] on icon "scrollable content" at bounding box center [48, 86] width 9 height 9
click at [163, 17] on icon "scrollable content" at bounding box center [162, 13] width 9 height 9
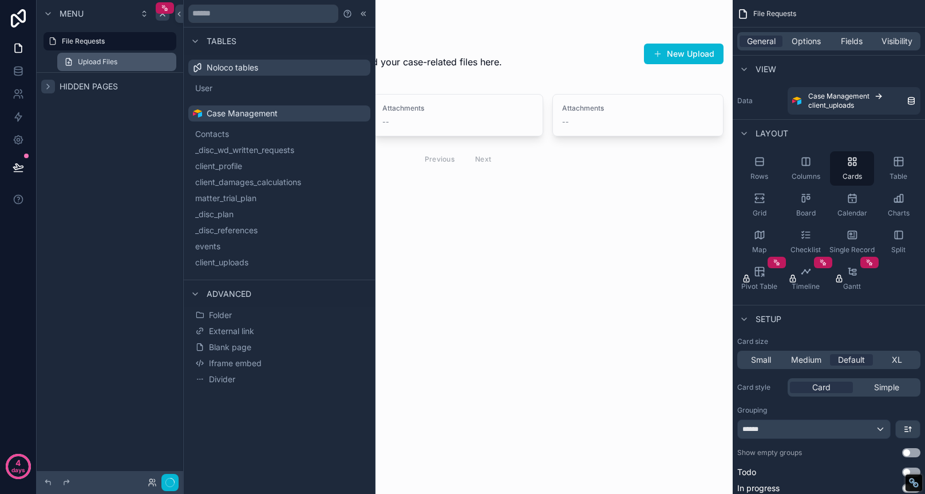
click at [135, 62] on link "Upload Files" at bounding box center [116, 62] width 119 height 18
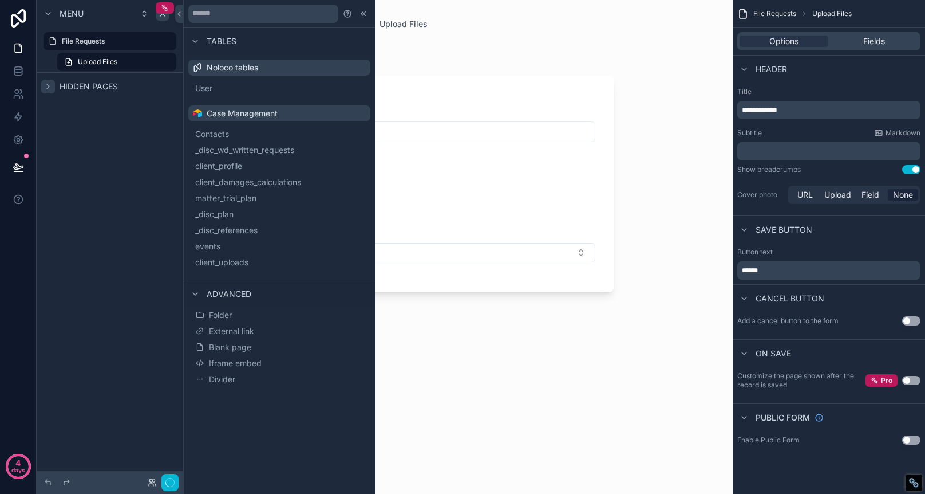
click at [498, 94] on div "Name Select Files * Client" at bounding box center [458, 184] width 312 height 216
click at [366, 14] on icon at bounding box center [363, 13] width 9 height 9
